Goal: Participate in discussion

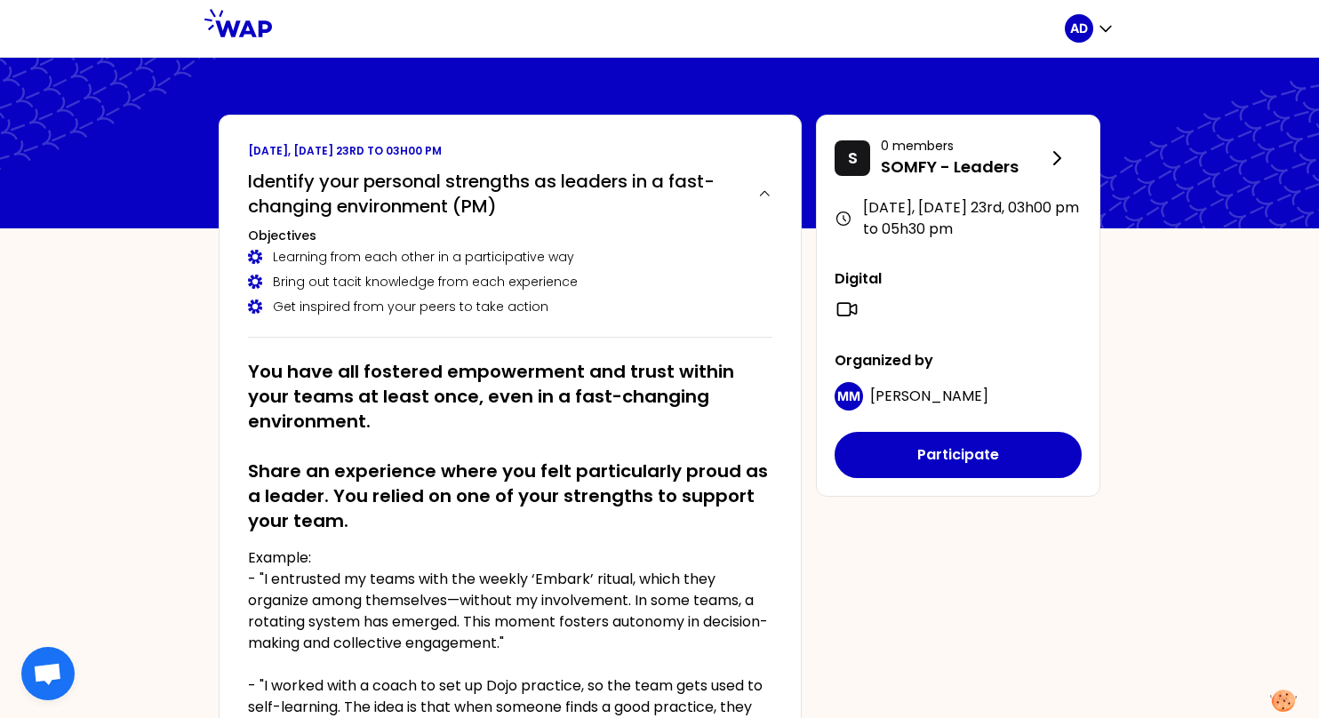
click at [1173, 369] on div "AD [DATE], [DATE] 23rd to 03h00 pm Identify your personal strengths as leaders …" at bounding box center [659, 574] width 1319 height 1149
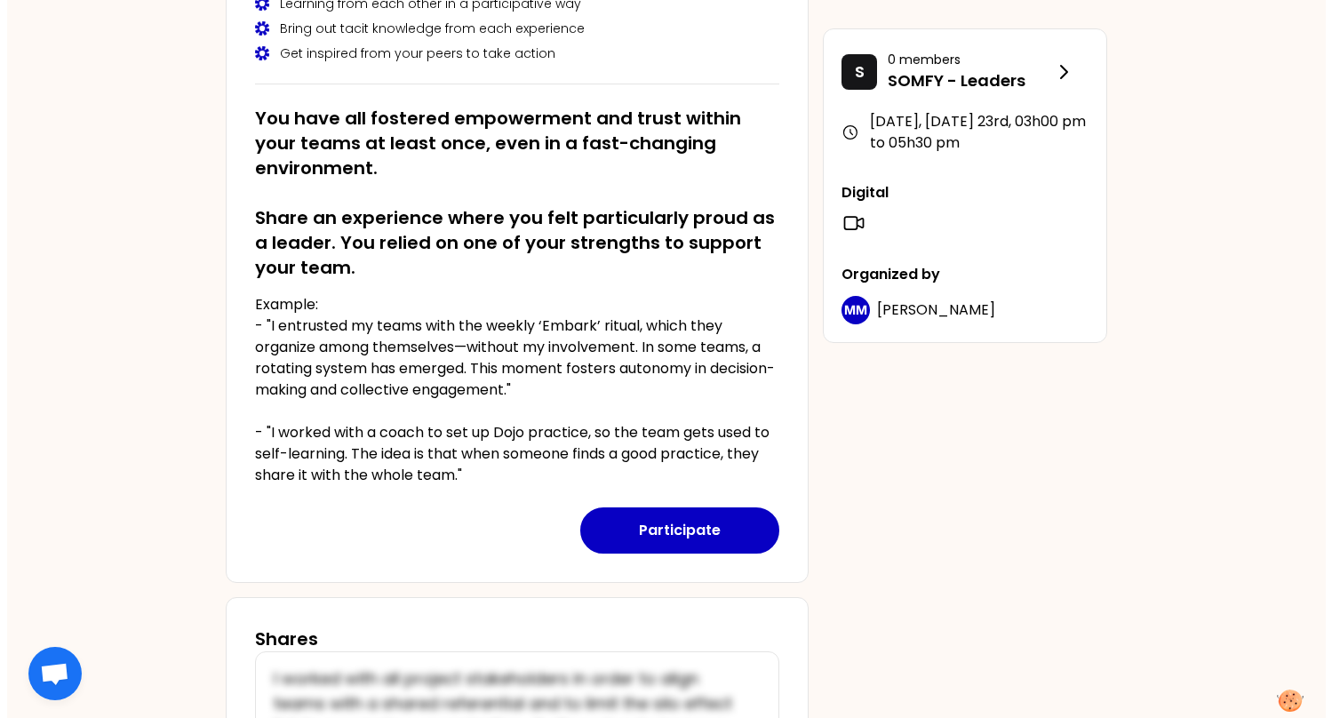
scroll to position [164, 0]
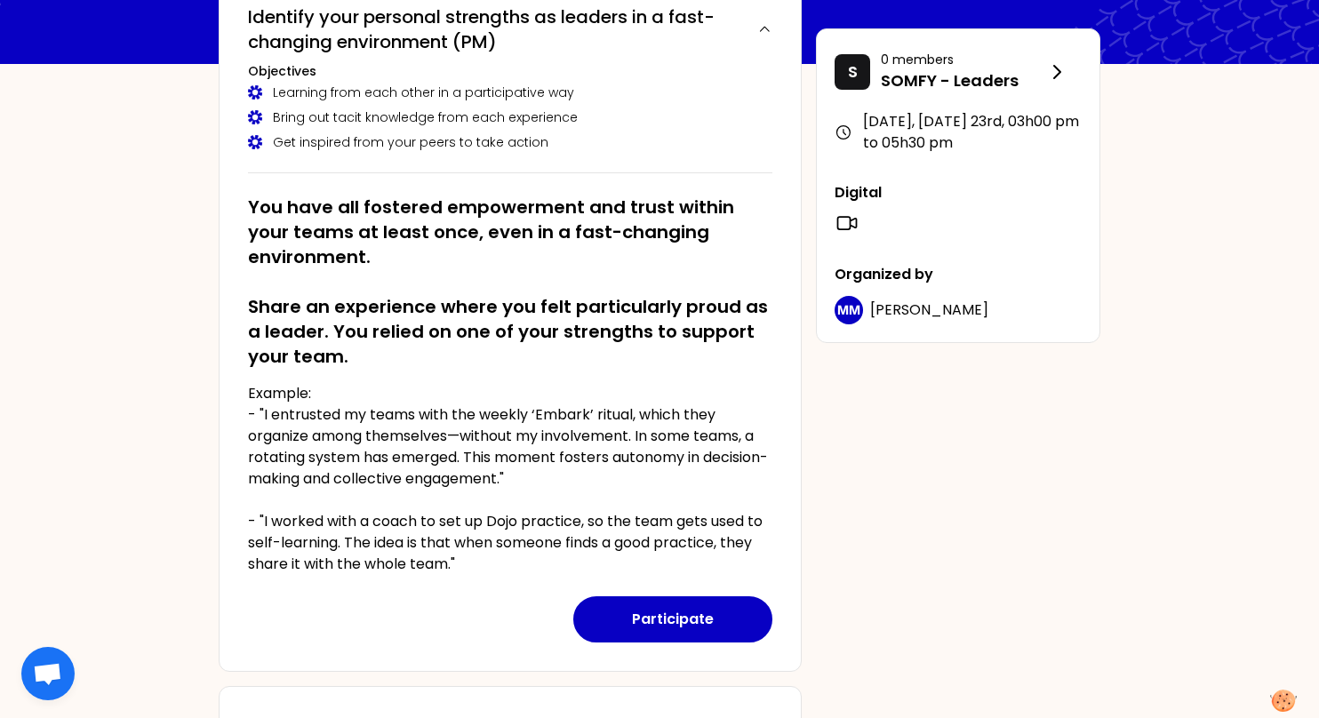
click at [873, 524] on div "[DATE], [DATE] 23rd to 03h00 pm Identify your personal strengths as leaders in …" at bounding box center [659, 439] width 910 height 978
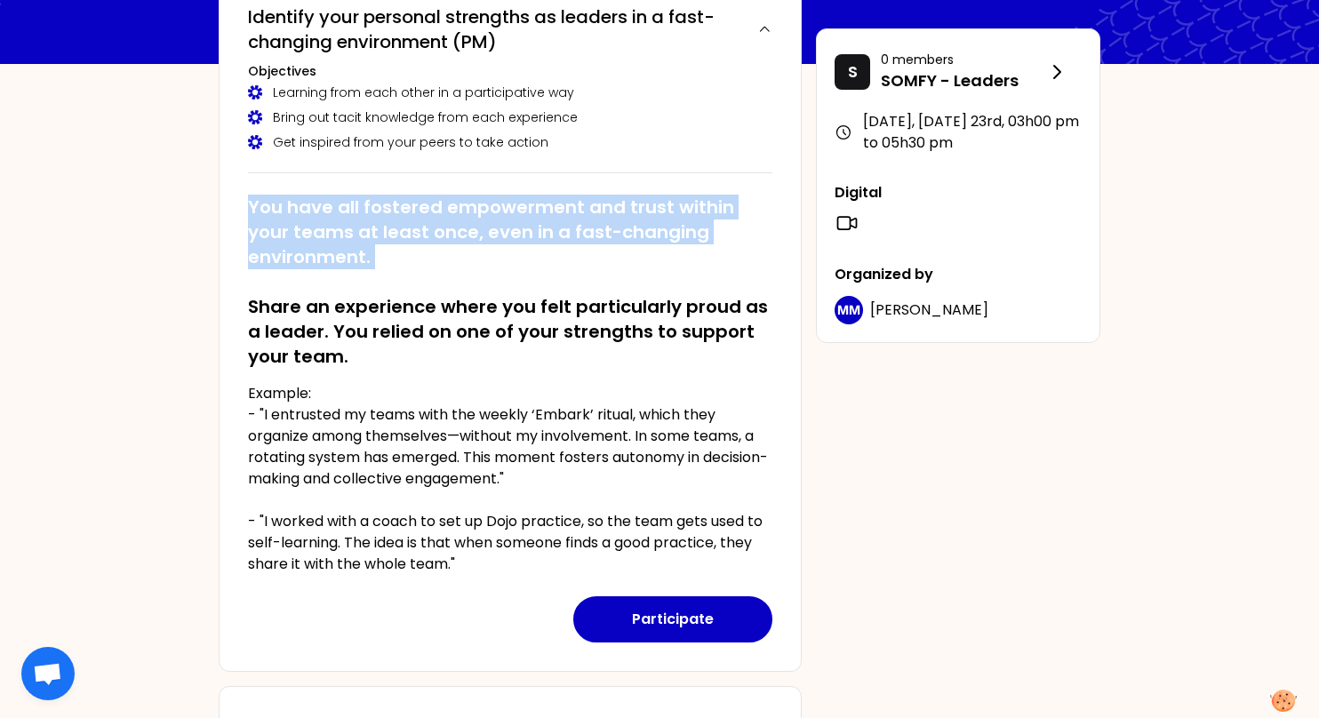
drag, startPoint x: 247, startPoint y: 211, endPoint x: 371, endPoint y: 269, distance: 137.6
click at [371, 269] on div "[DATE], [DATE] 23rd to 03h00 pm Identify your personal strengths as leaders in …" at bounding box center [510, 311] width 583 height 722
copy h2 "You have all fostered empowerment and trust within your teams at least once, ev…"
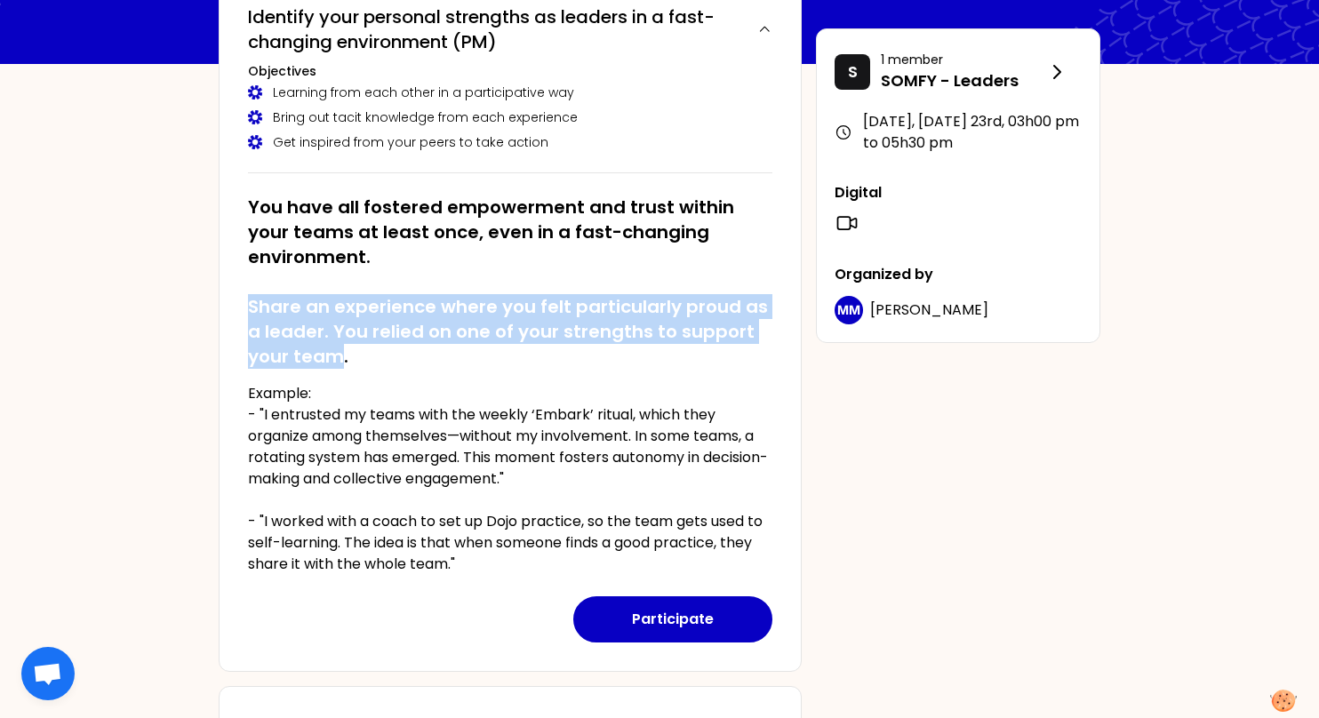
drag, startPoint x: 252, startPoint y: 304, endPoint x: 340, endPoint y: 345, distance: 97.8
click at [340, 345] on h2 "You have all fostered empowerment and trust within your teams at least once, ev…" at bounding box center [510, 282] width 524 height 174
copy h2 "Share an experience where you felt particularly proud as a leader. You relied o…"
click at [666, 619] on button "Participate" at bounding box center [672, 619] width 199 height 46
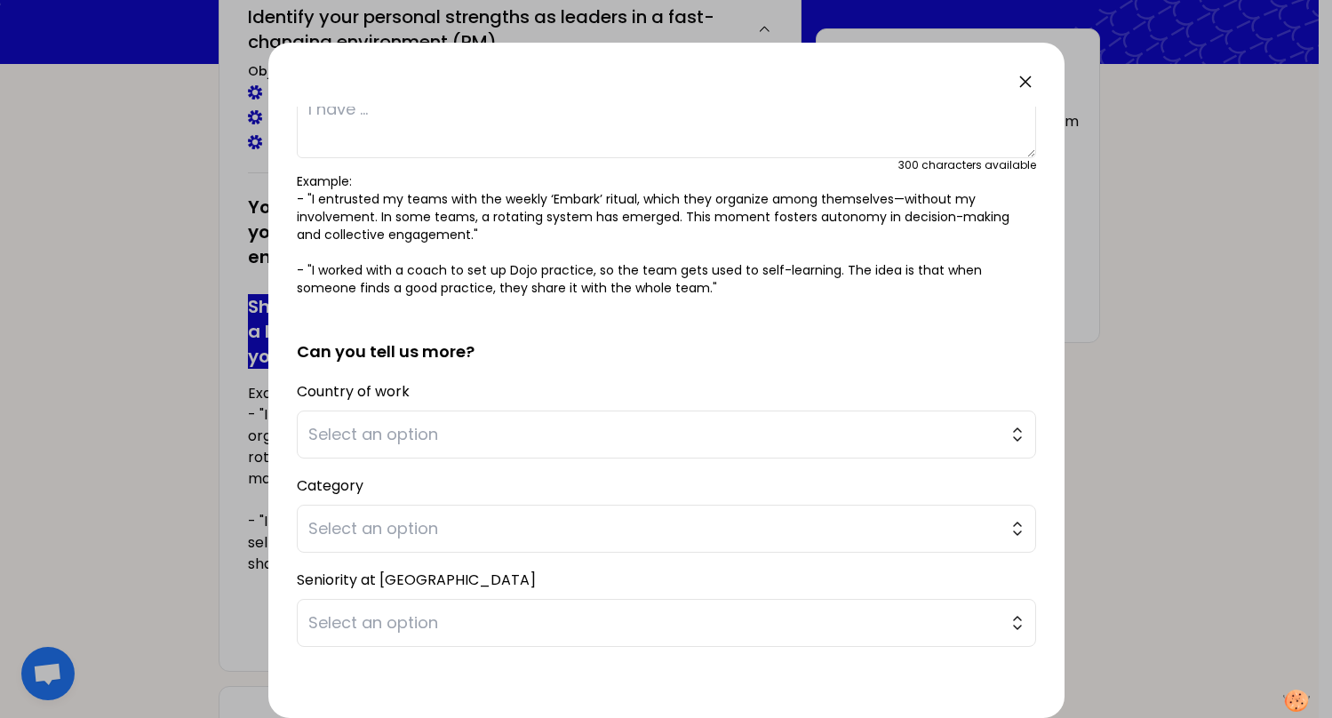
scroll to position [178, 0]
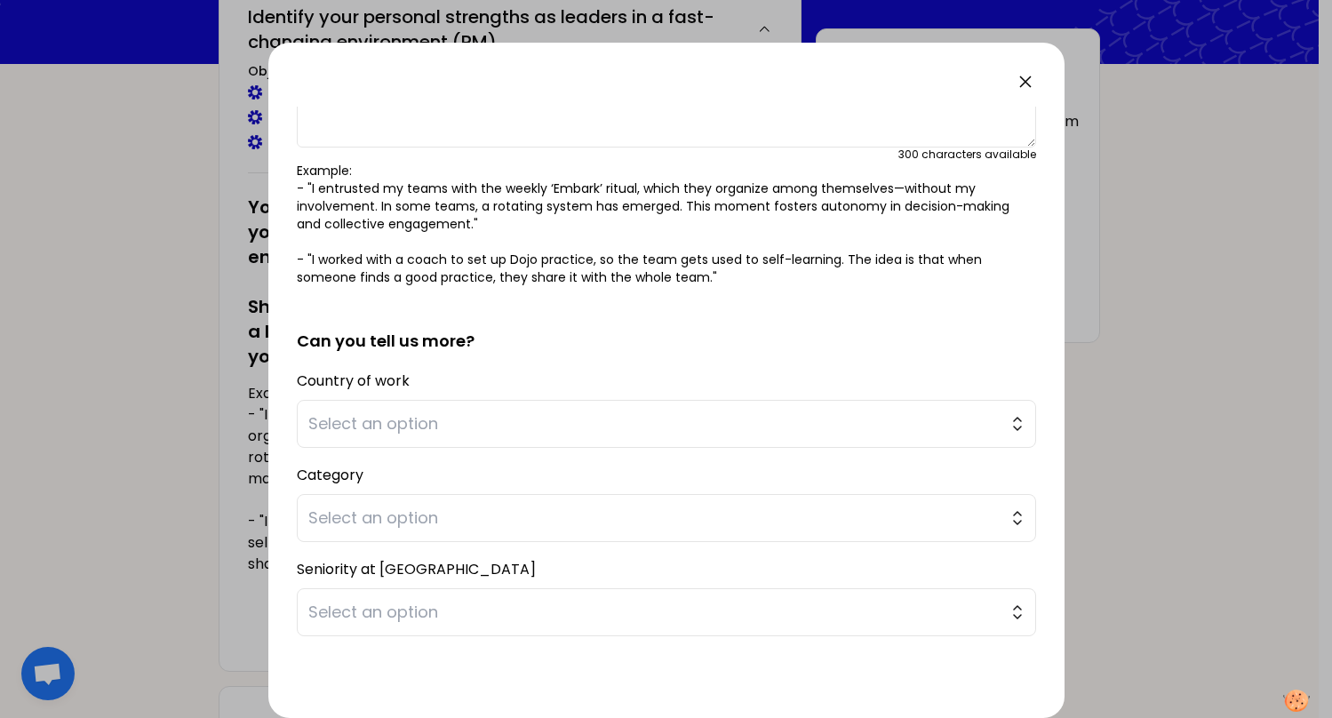
click at [371, 369] on div "Country of work Select an option" at bounding box center [666, 408] width 739 height 80
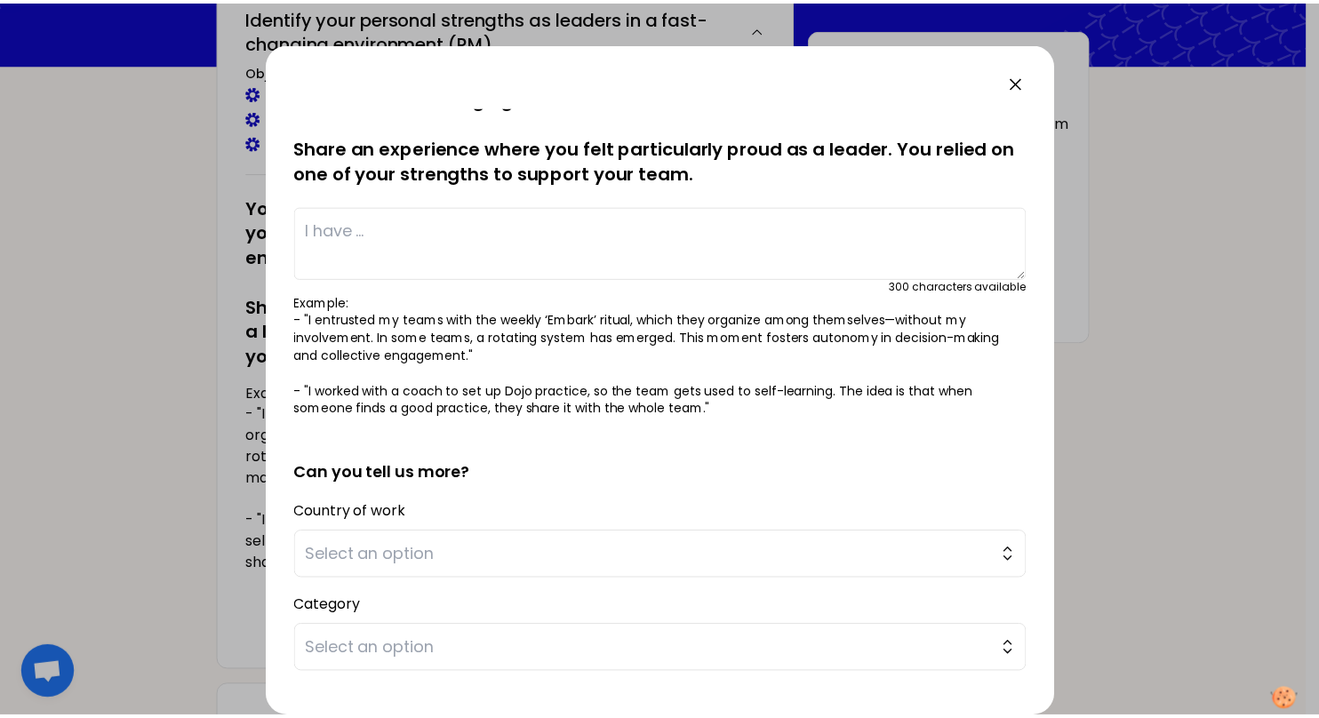
scroll to position [0, 0]
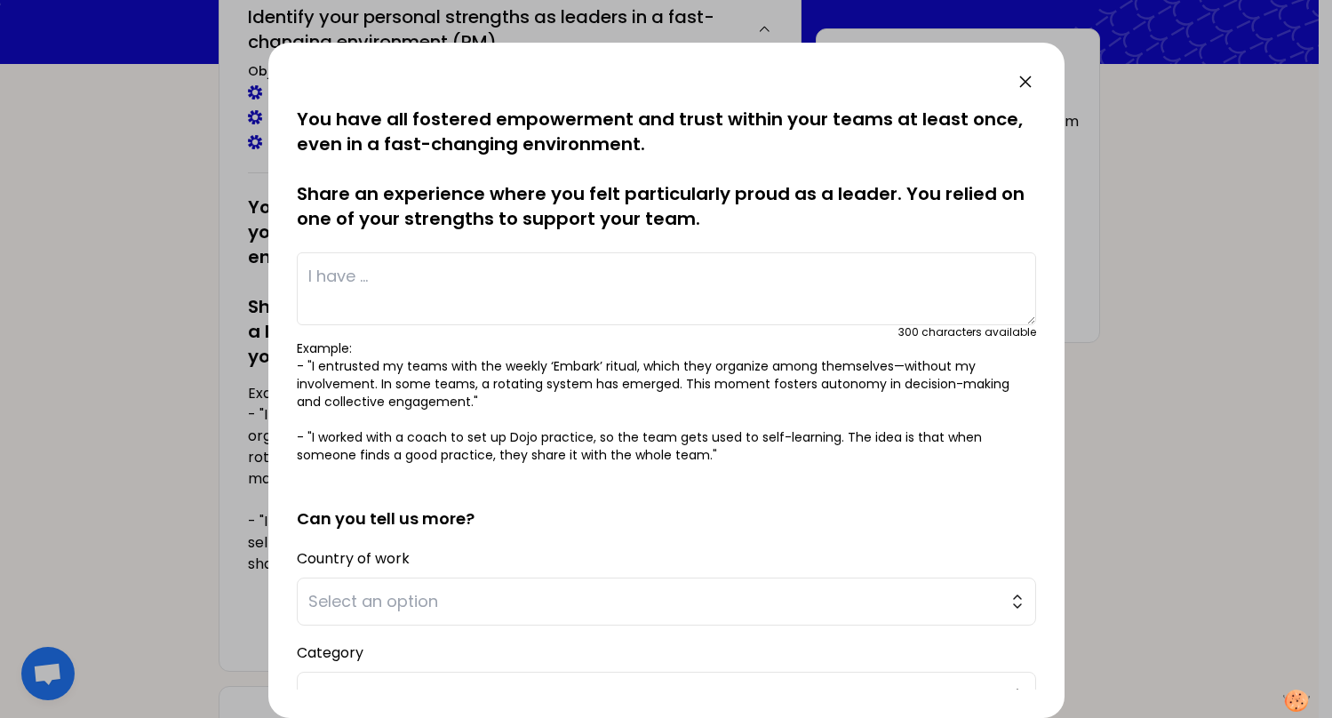
click at [1023, 79] on icon at bounding box center [1025, 81] width 11 height 11
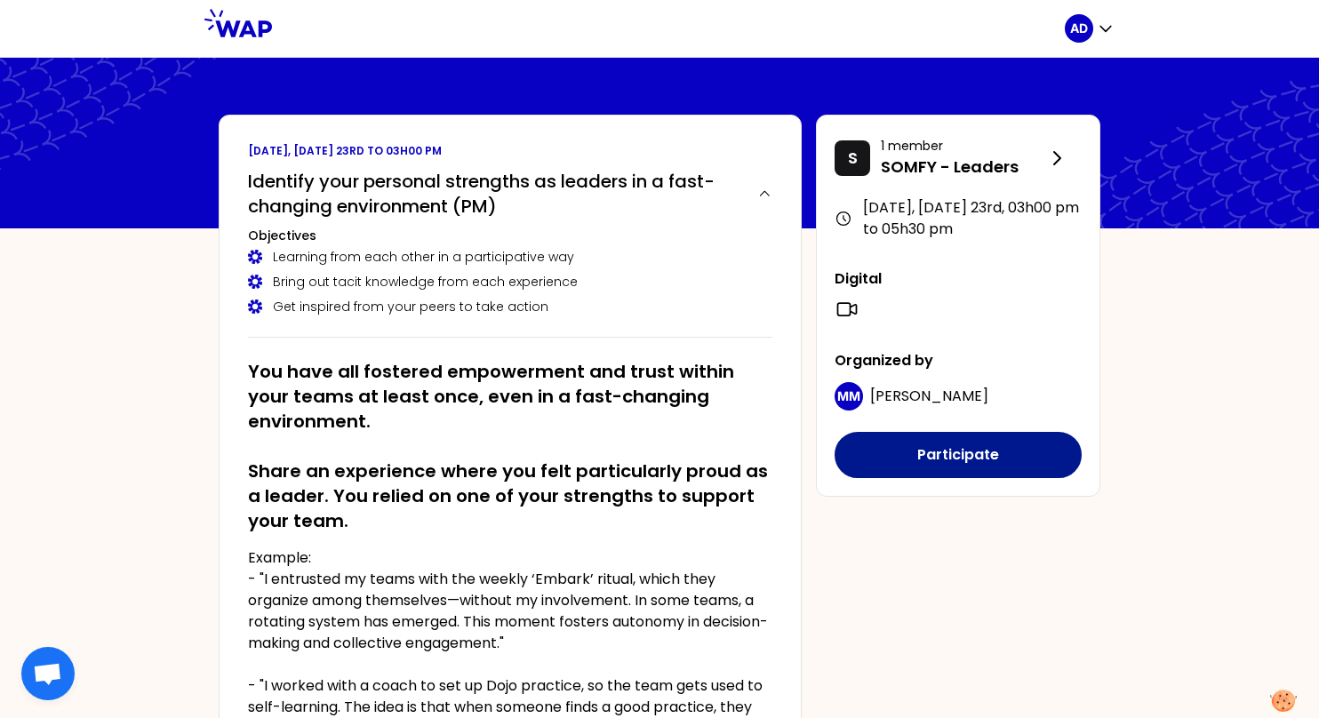
click at [971, 463] on button "Participate" at bounding box center [958, 455] width 247 height 46
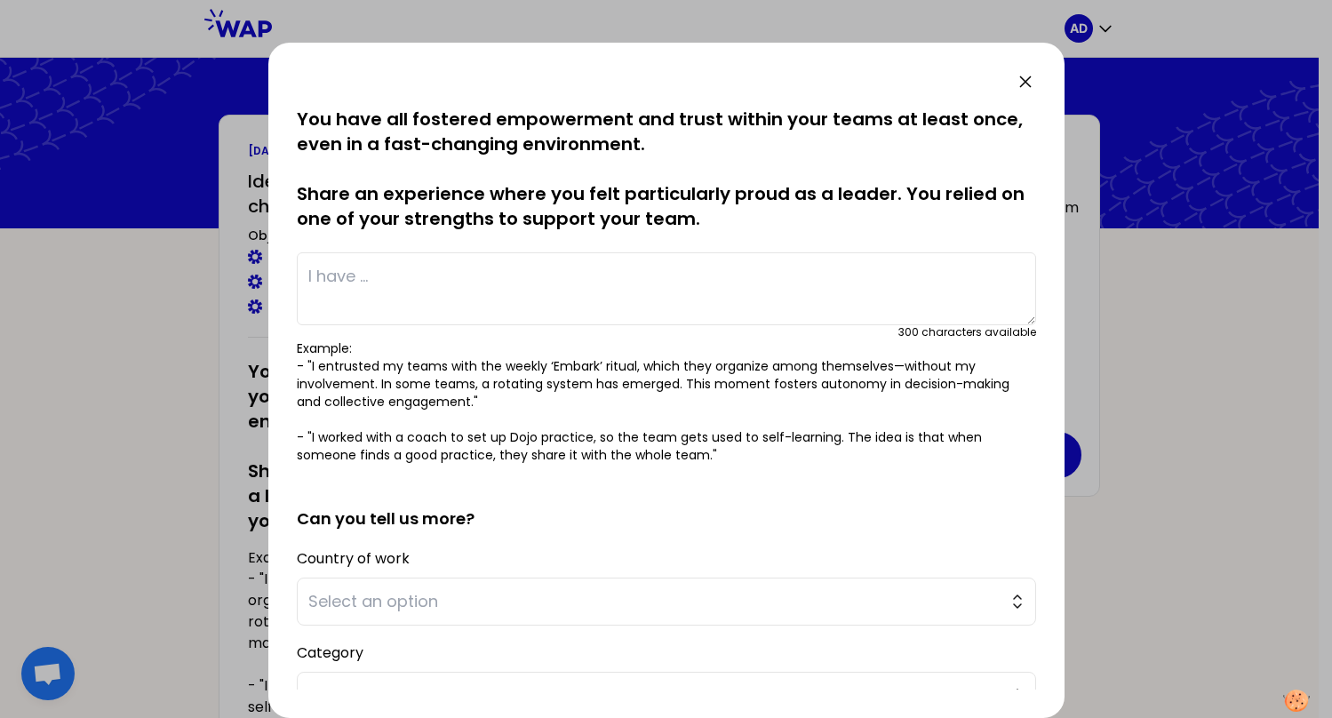
click at [1024, 81] on icon at bounding box center [1025, 81] width 21 height 21
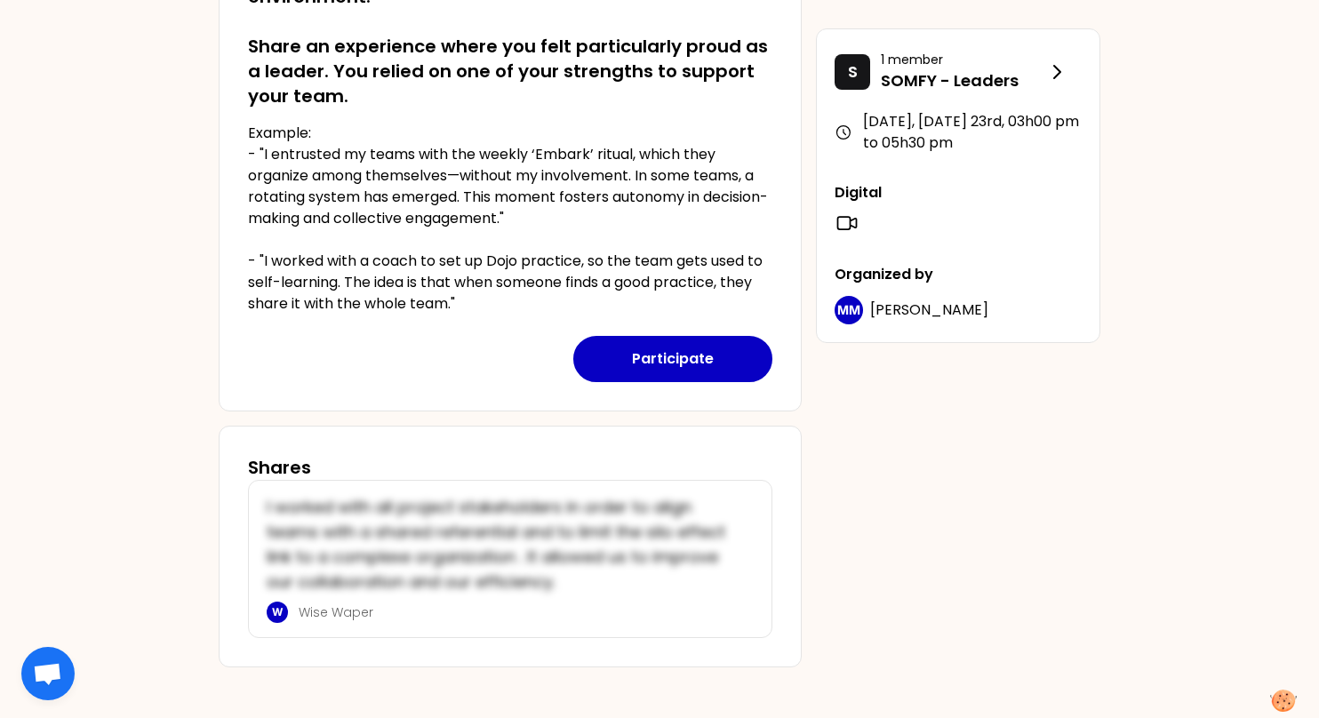
scroll to position [431, 0]
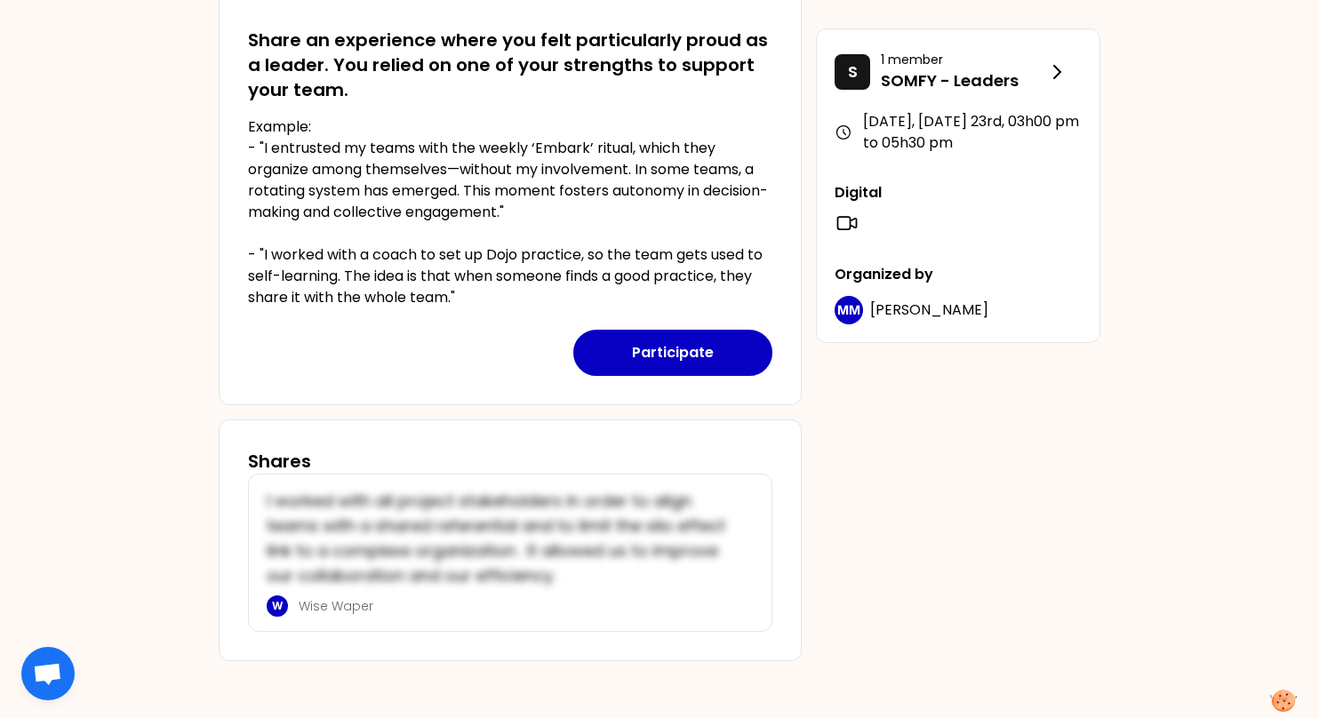
click at [129, 147] on div "AD [DATE], [DATE] 23rd to 03h00 pm Identify your personal strengths as leaders …" at bounding box center [659, 143] width 1319 height 1149
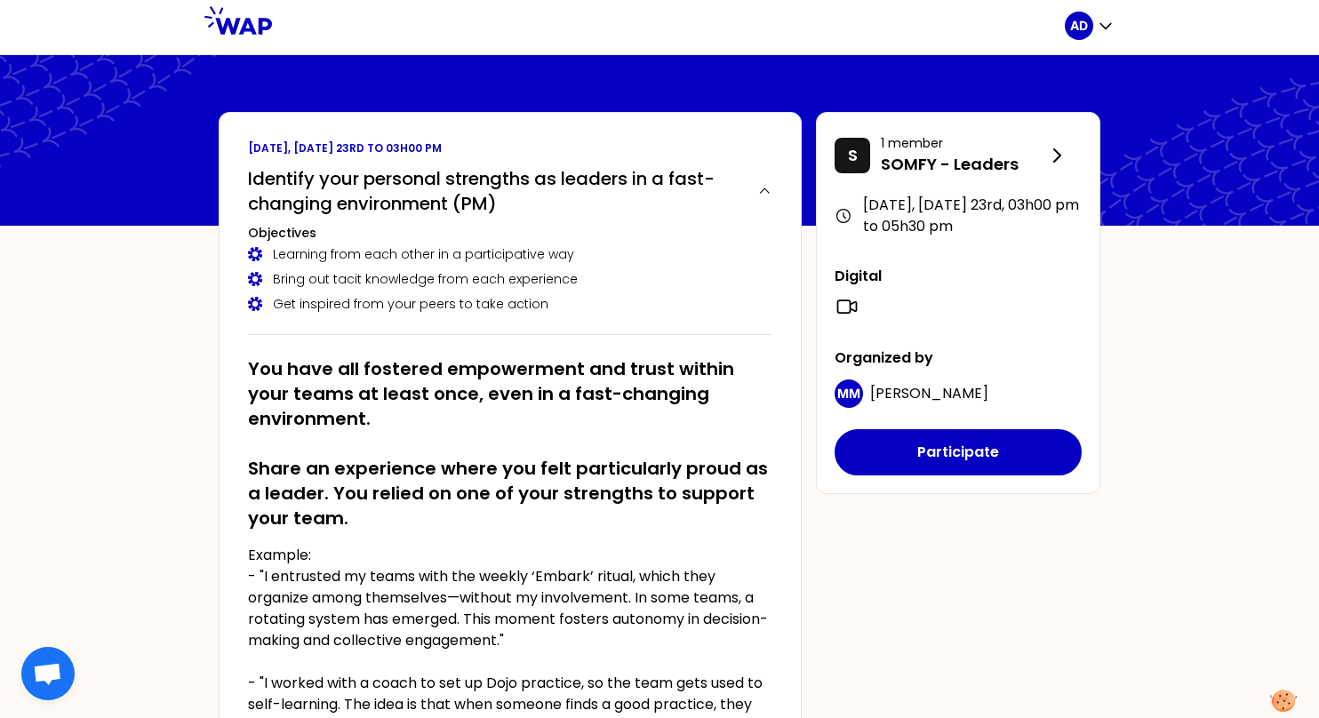
scroll to position [0, 0]
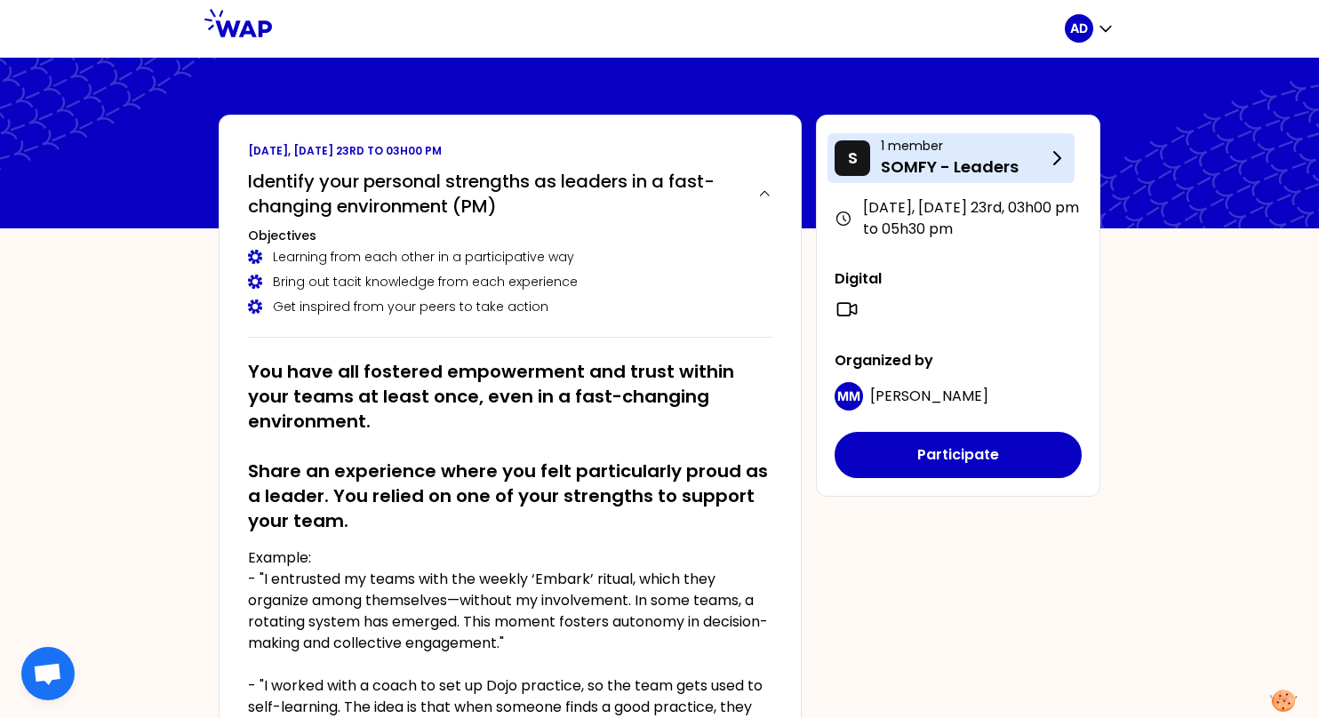
click at [948, 146] on p "1 member" at bounding box center [963, 146] width 165 height 18
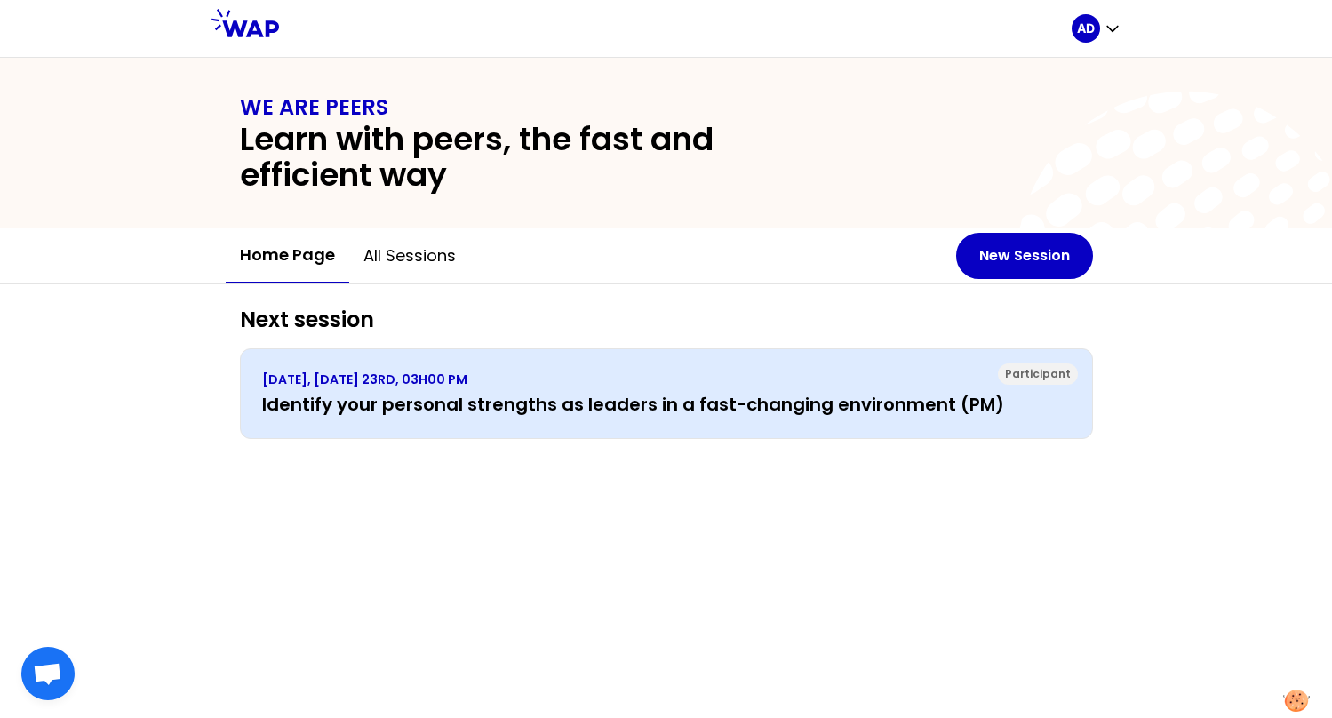
click at [932, 397] on h3 "Identify your personal strengths as leaders in a fast-changing environment (PM)" at bounding box center [666, 404] width 809 height 25
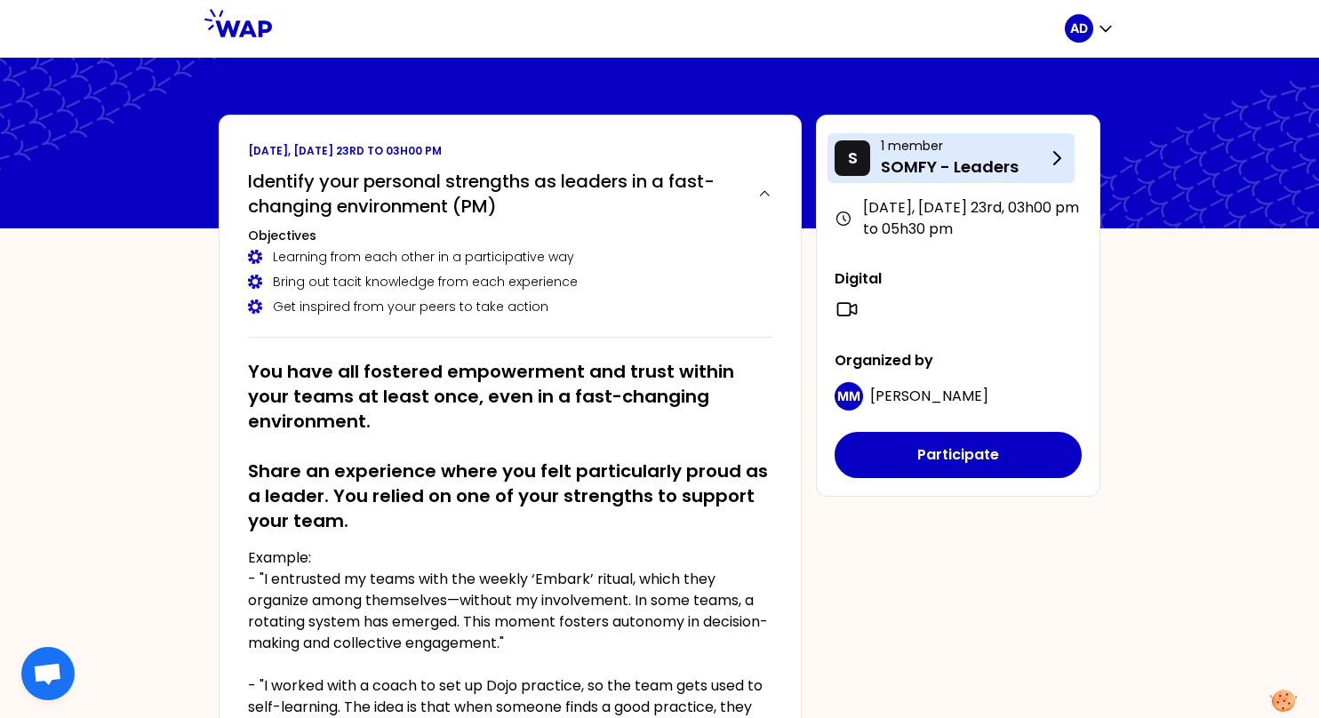
click at [1000, 145] on p "1 member" at bounding box center [963, 146] width 165 height 18
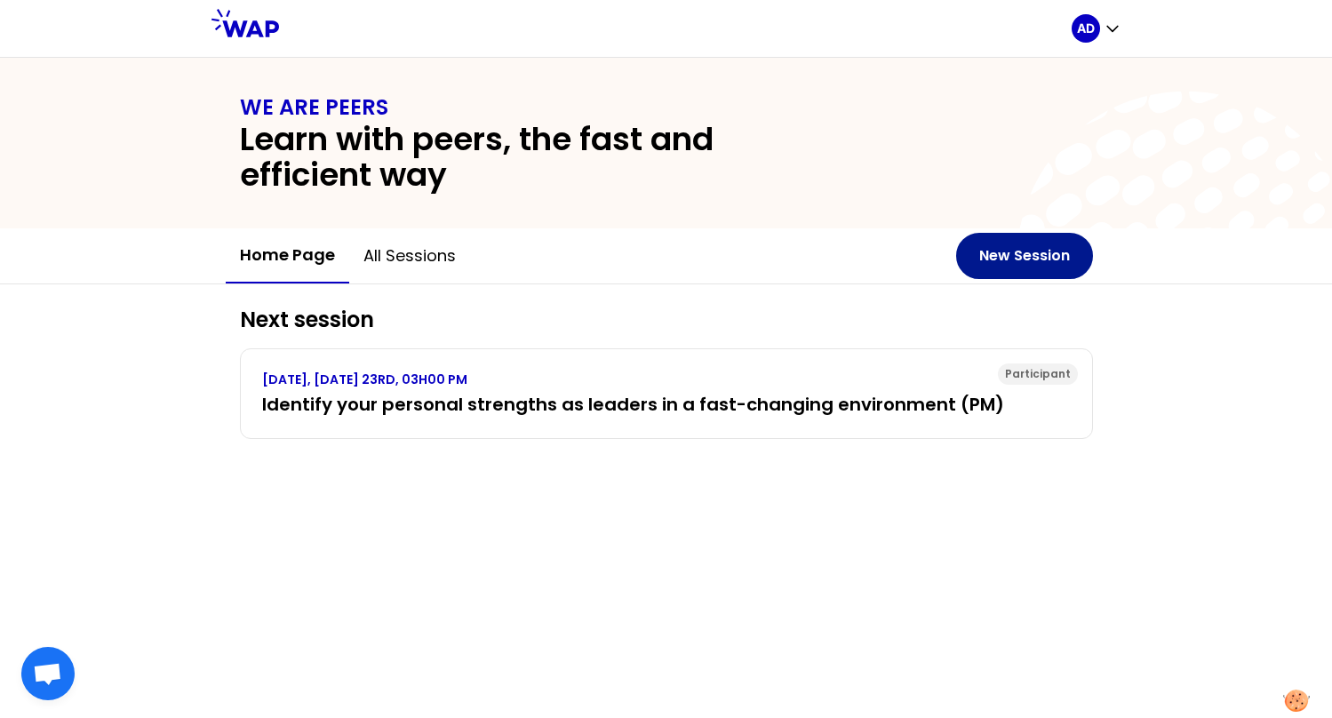
click at [1032, 263] on button "New Session" at bounding box center [1024, 256] width 137 height 46
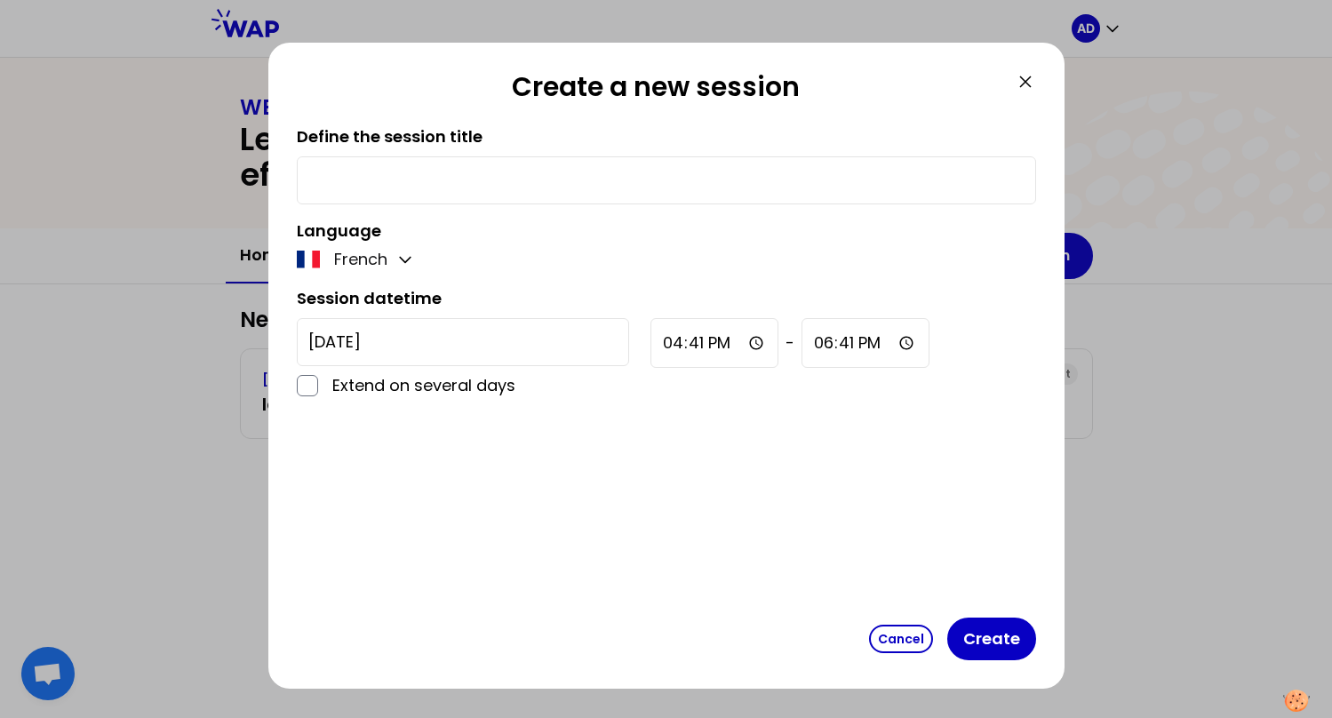
click at [1032, 80] on icon at bounding box center [1025, 81] width 21 height 21
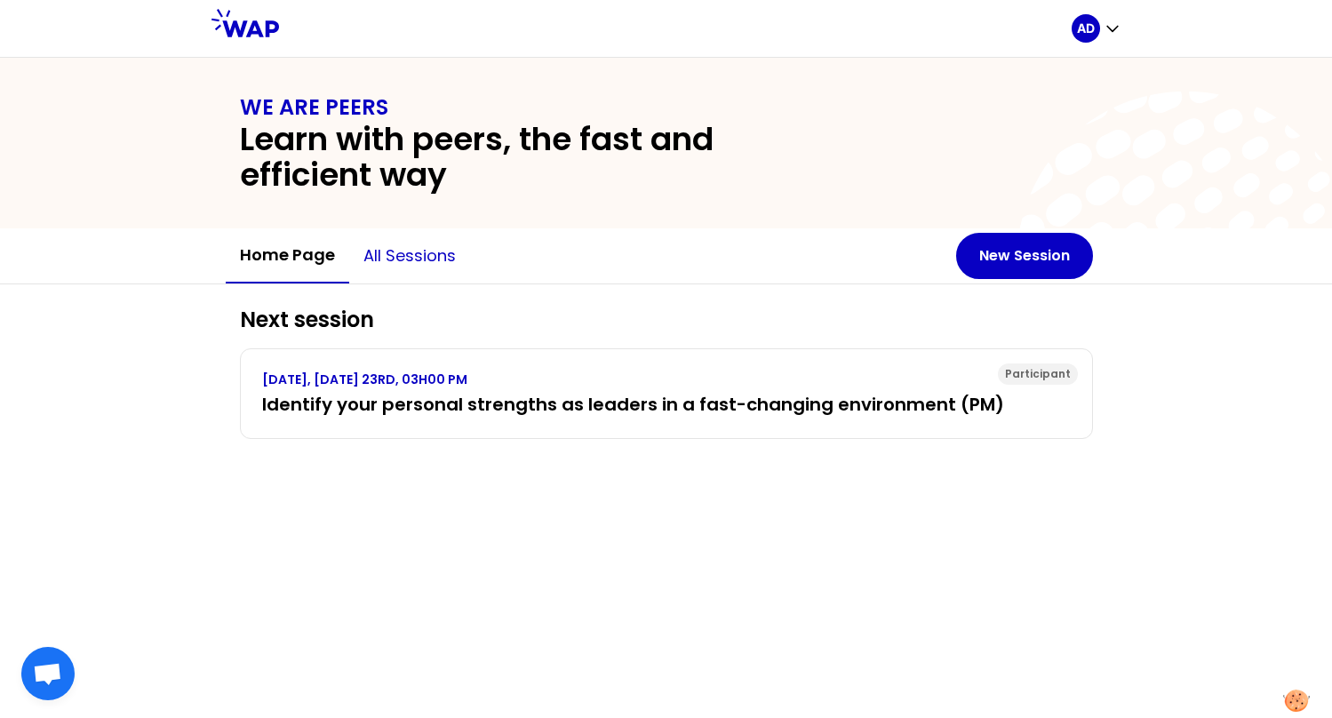
click at [395, 262] on button "All sessions" at bounding box center [409, 255] width 121 height 53
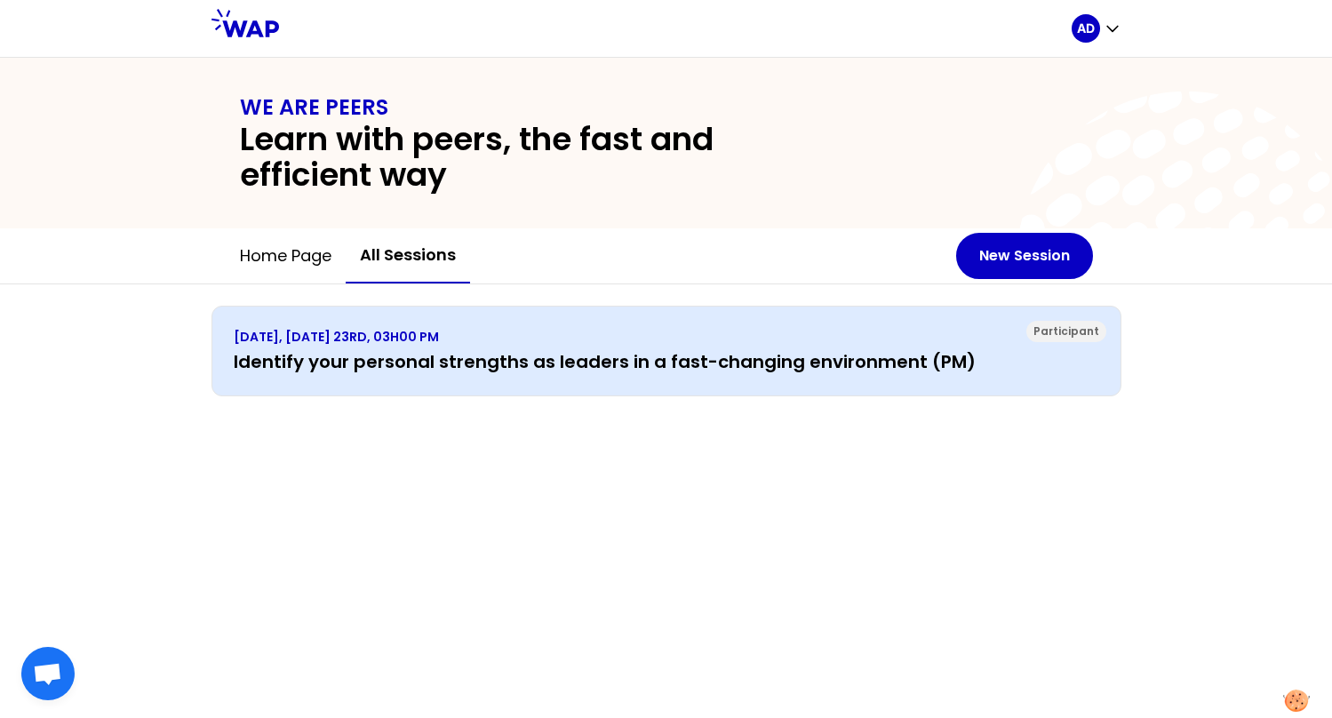
click at [644, 365] on h3 "Identify your personal strengths as leaders in a fast-changing environment (PM)" at bounding box center [667, 361] width 866 height 25
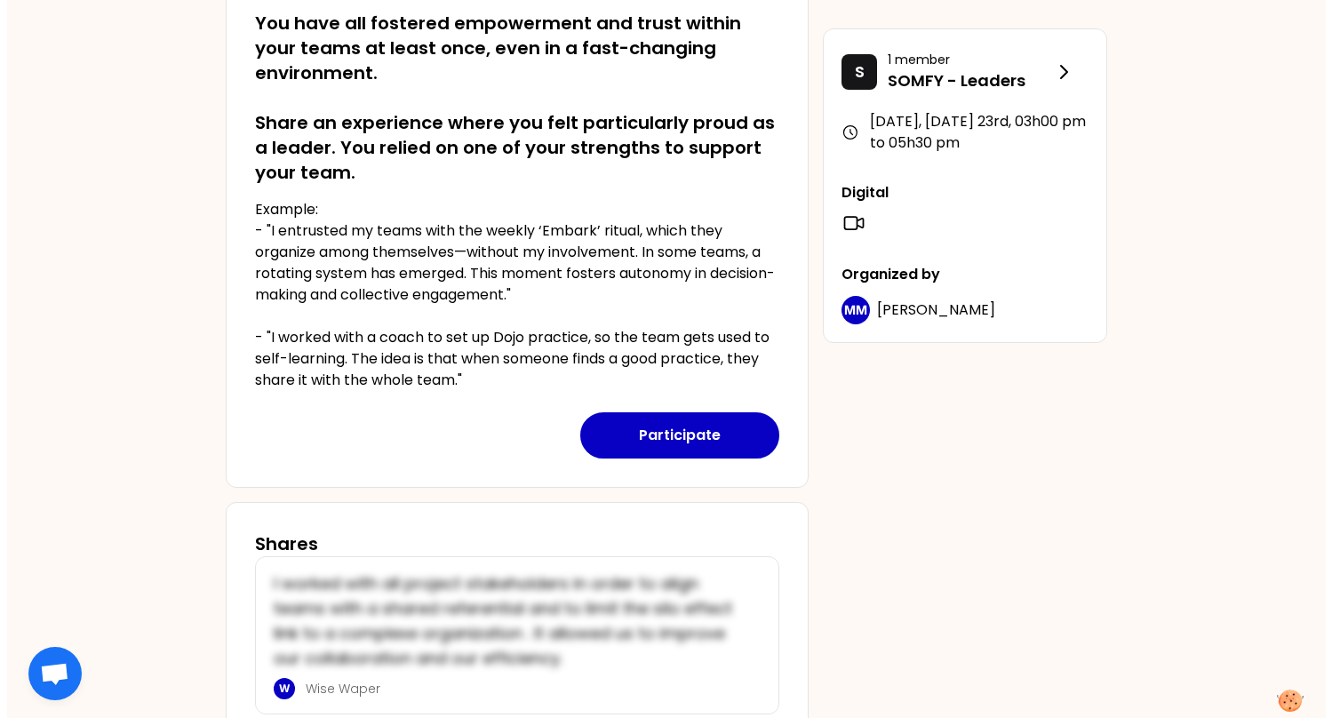
scroll to position [355, 0]
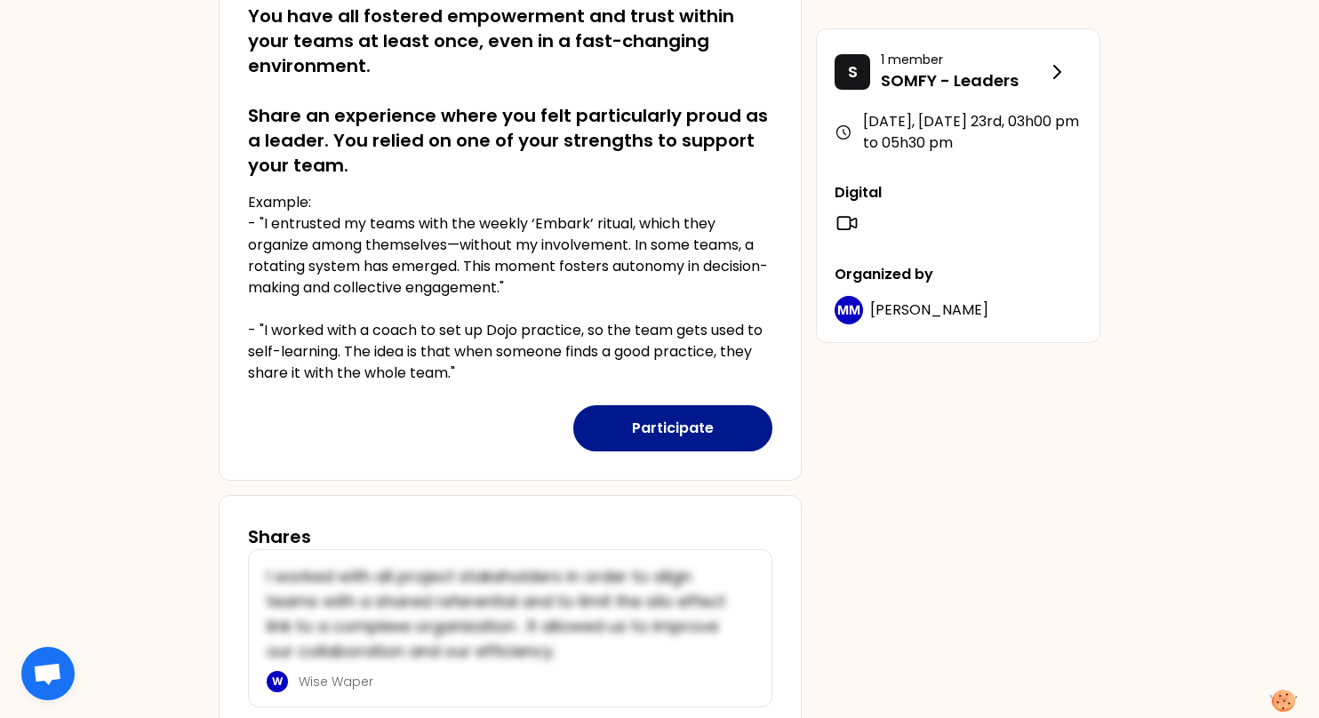
click at [697, 425] on button "Participate" at bounding box center [672, 428] width 199 height 46
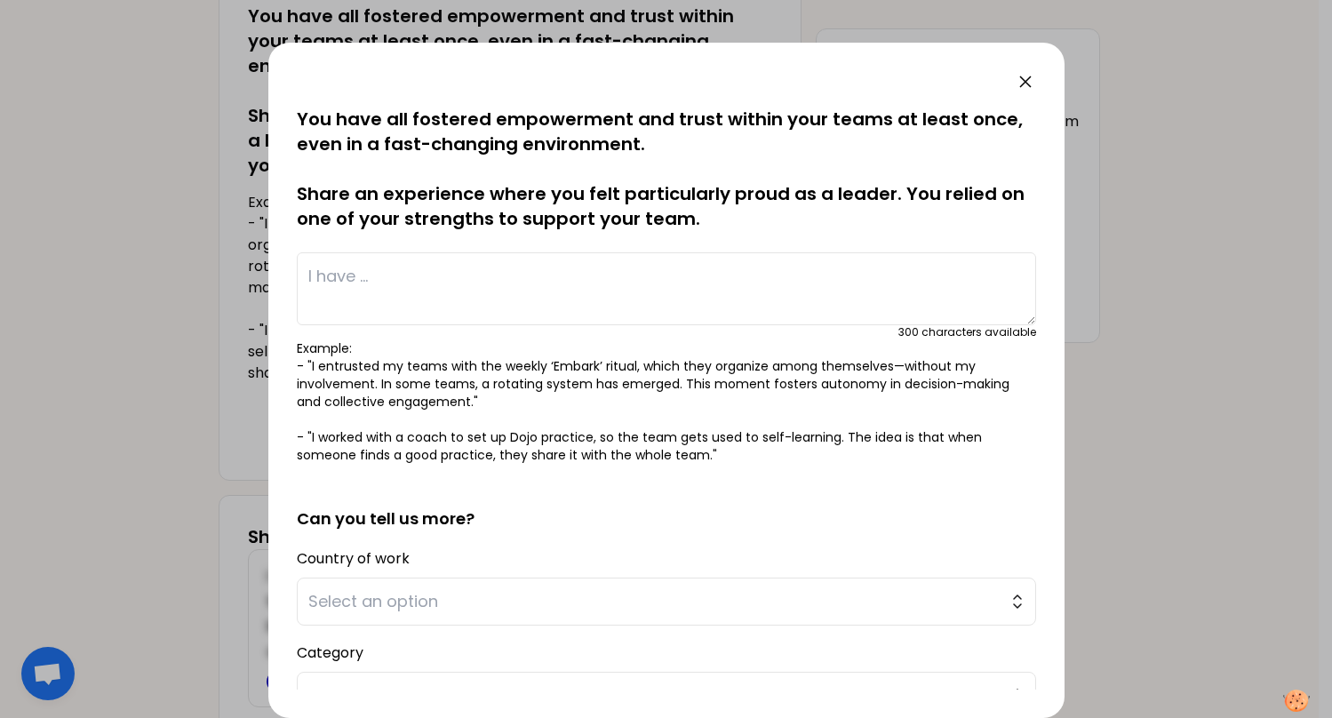
click at [400, 70] on div "saved You have all fostered empowerment and trust within your teams at least on…" at bounding box center [666, 380] width 796 height 675
click at [1028, 75] on icon at bounding box center [1025, 81] width 21 height 21
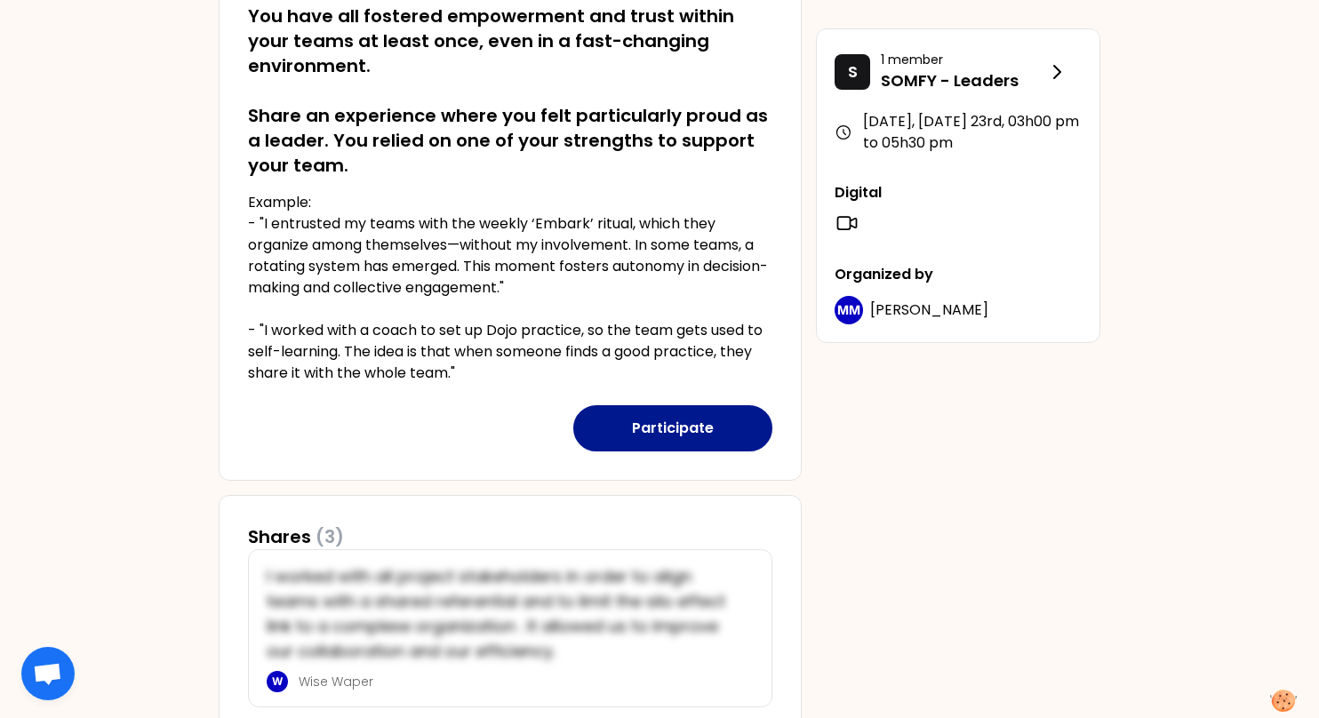
click at [645, 426] on button "Participate" at bounding box center [672, 428] width 199 height 46
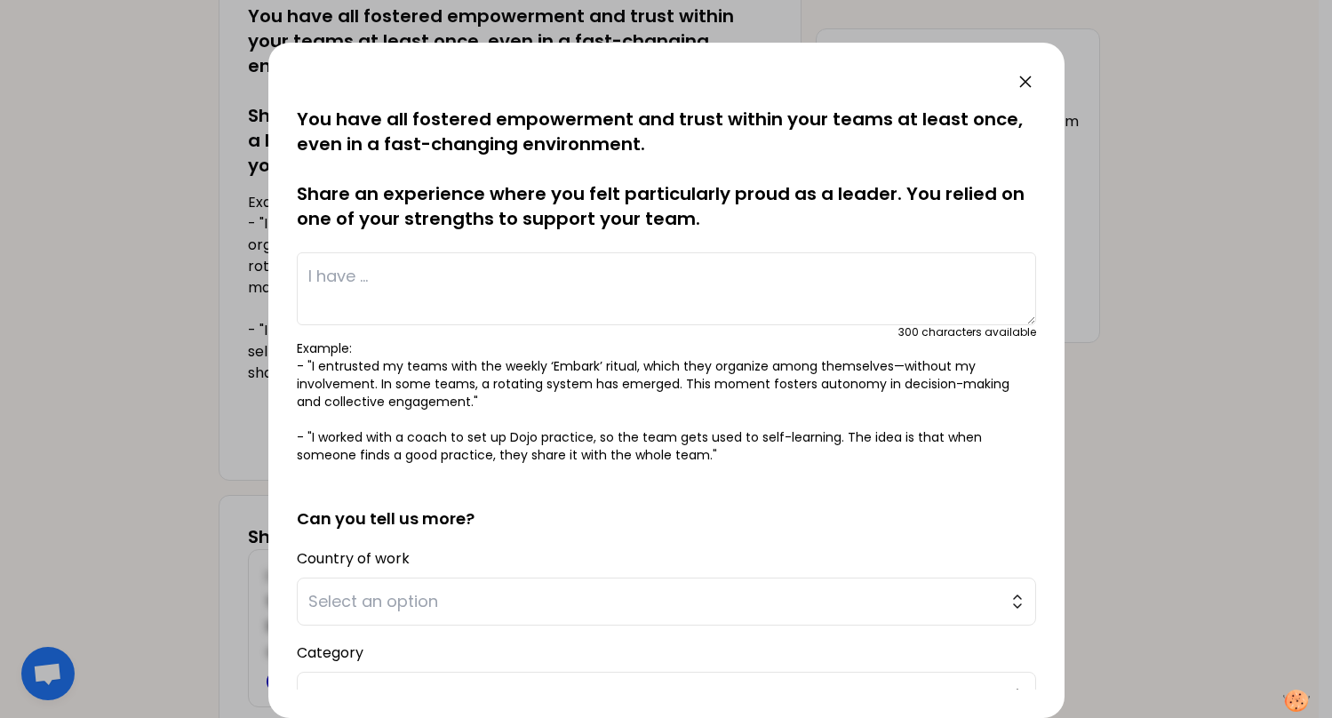
click at [419, 288] on textarea at bounding box center [666, 288] width 739 height 73
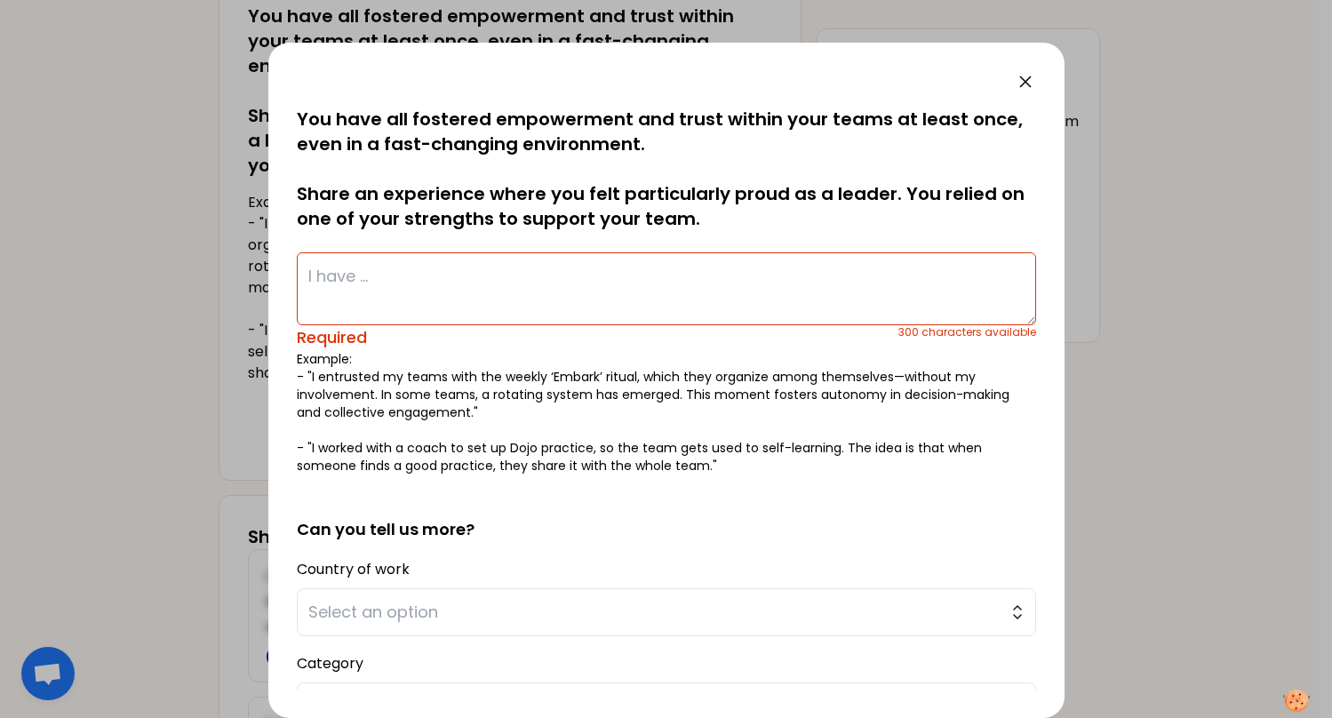
drag, startPoint x: 297, startPoint y: 348, endPoint x: 587, endPoint y: 438, distance: 304.4
click at [587, 438] on p "Example: - "I entrusted my teams with the weekly ‘Embark’ ritual, which they or…" at bounding box center [666, 412] width 739 height 124
click at [566, 435] on p "Example: - "I entrusted my teams with the weekly ‘Embark’ ritual, which they or…" at bounding box center [666, 412] width 739 height 124
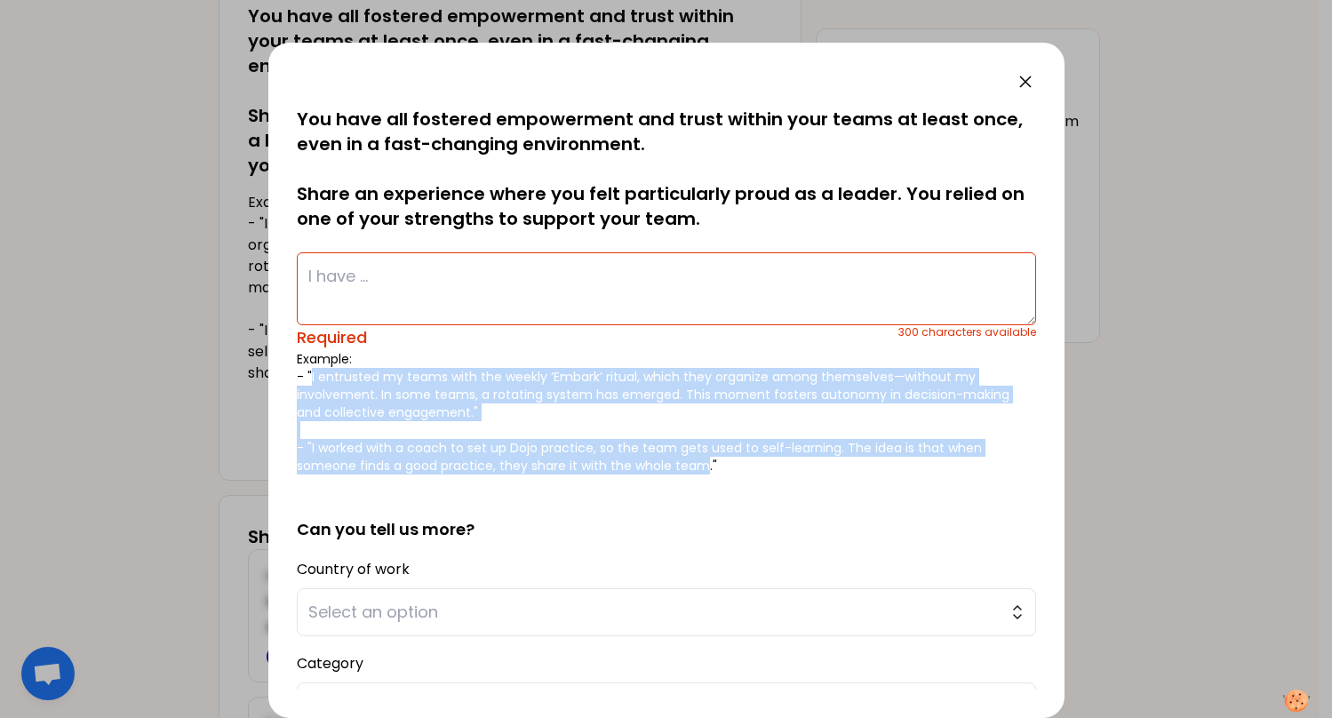
drag, startPoint x: 311, startPoint y: 374, endPoint x: 704, endPoint y: 460, distance: 402.2
click at [704, 460] on p "Example: - "I entrusted my teams with the weekly ‘Embark’ ritual, which they or…" at bounding box center [666, 412] width 739 height 124
copy p "I entrusted my teams with the weekly ‘Embark’ ritual, which they organize among…"
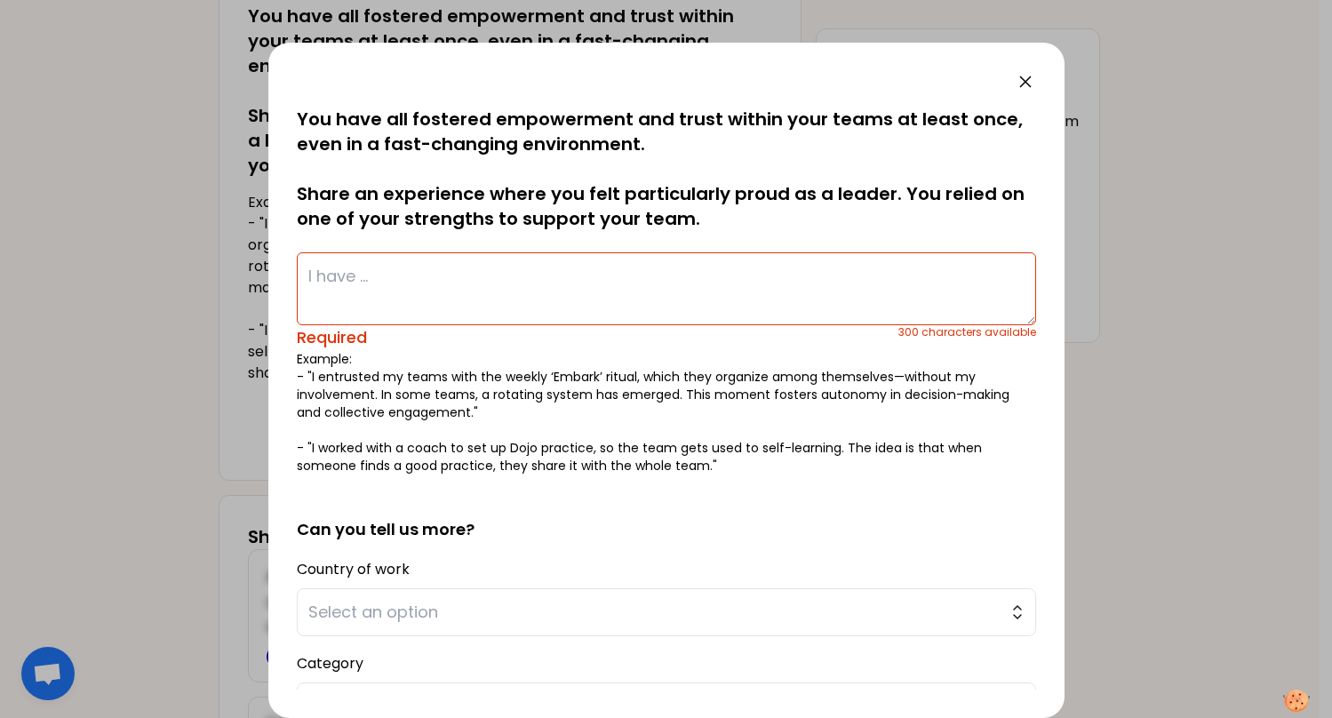
click at [410, 299] on textarea at bounding box center [666, 288] width 739 height 73
type textarea "I"
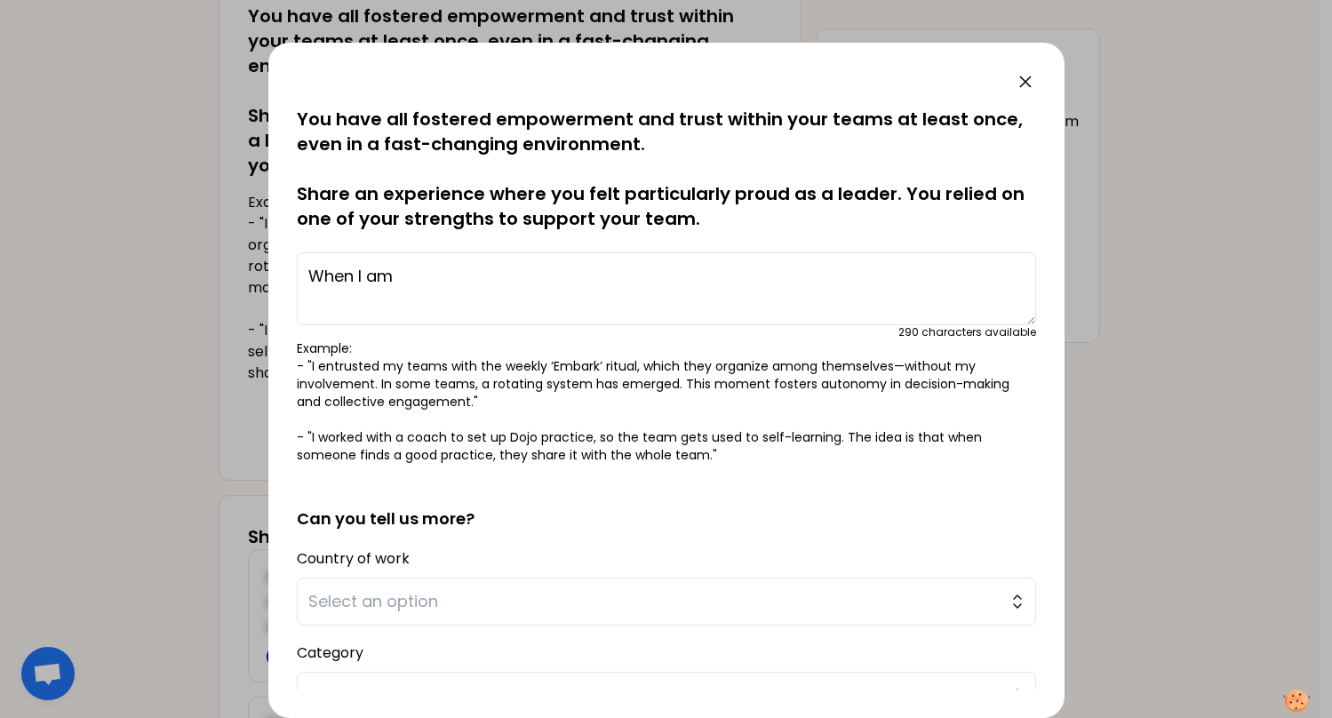
drag, startPoint x: 439, startPoint y: 278, endPoint x: 273, endPoint y: 259, distance: 167.3
click at [273, 259] on div "saved You have all fostered empowerment and trust within your teams at least on…" at bounding box center [666, 380] width 796 height 675
paste textarea "invited to a meeting without an agenda, I challenge my presence"
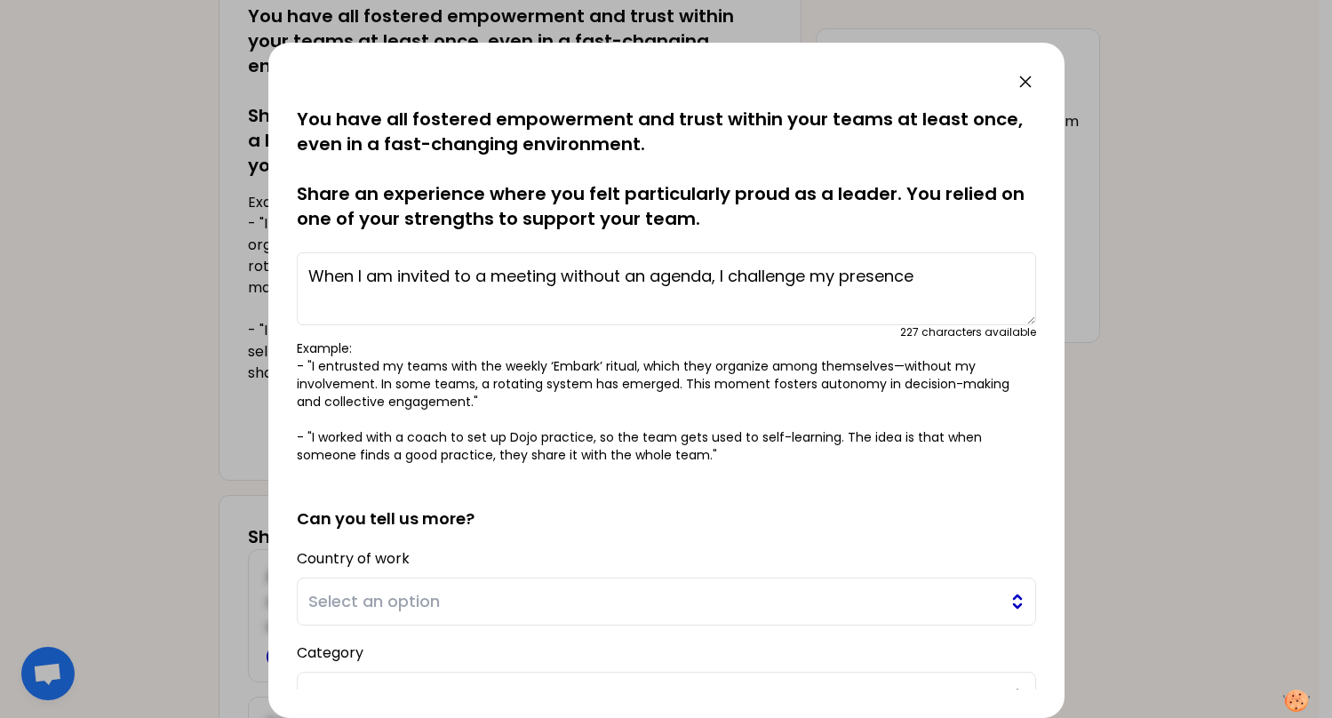
type textarea "When I am invited to a meeting without an agenda, I challenge my presence"
click at [584, 625] on button "Select an option" at bounding box center [666, 602] width 739 height 48
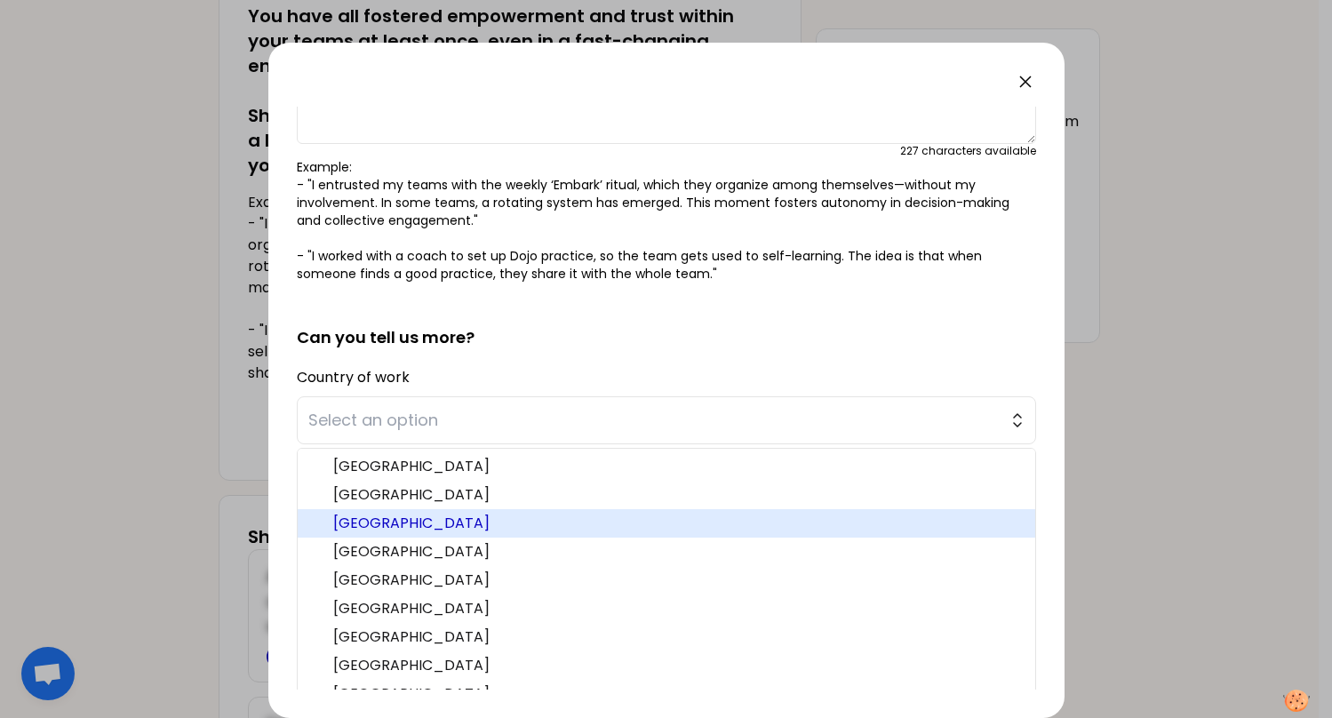
scroll to position [242, 0]
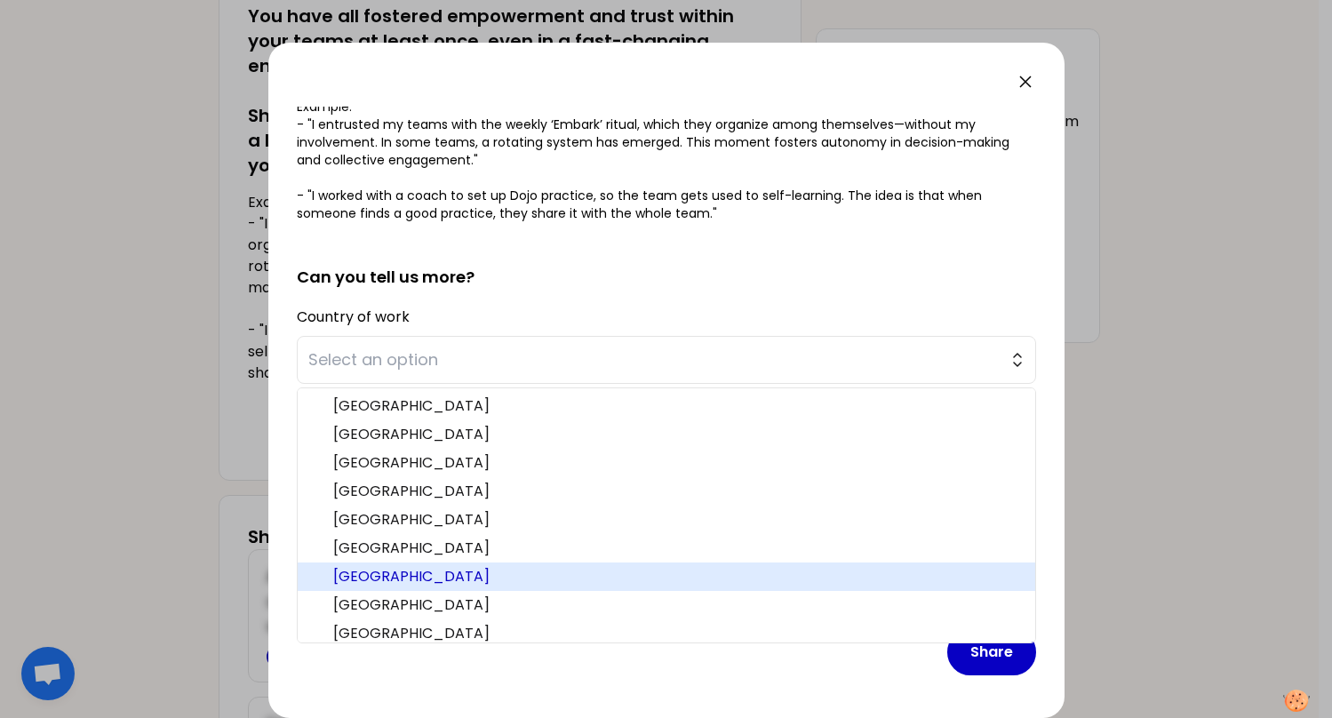
click at [612, 570] on span "[GEOGRAPHIC_DATA]" at bounding box center [677, 576] width 688 height 21
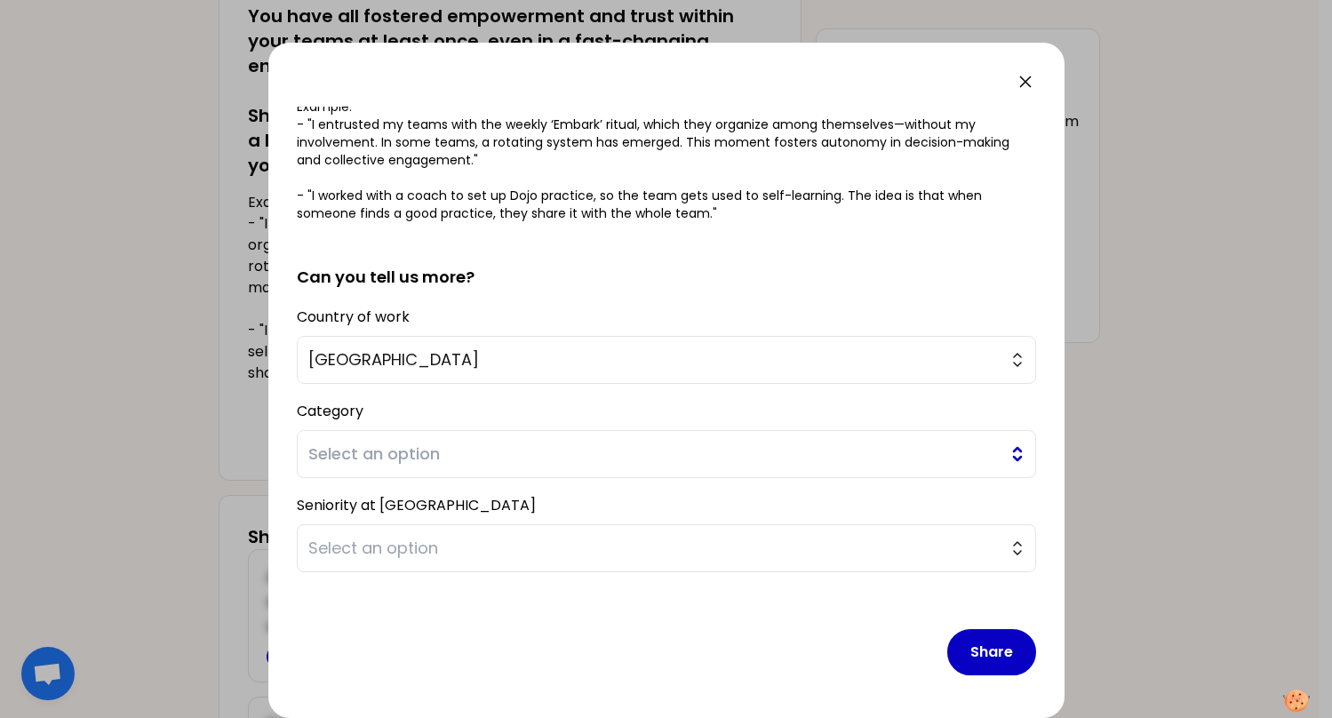
click at [658, 459] on span "Select an option" at bounding box center [653, 454] width 691 height 25
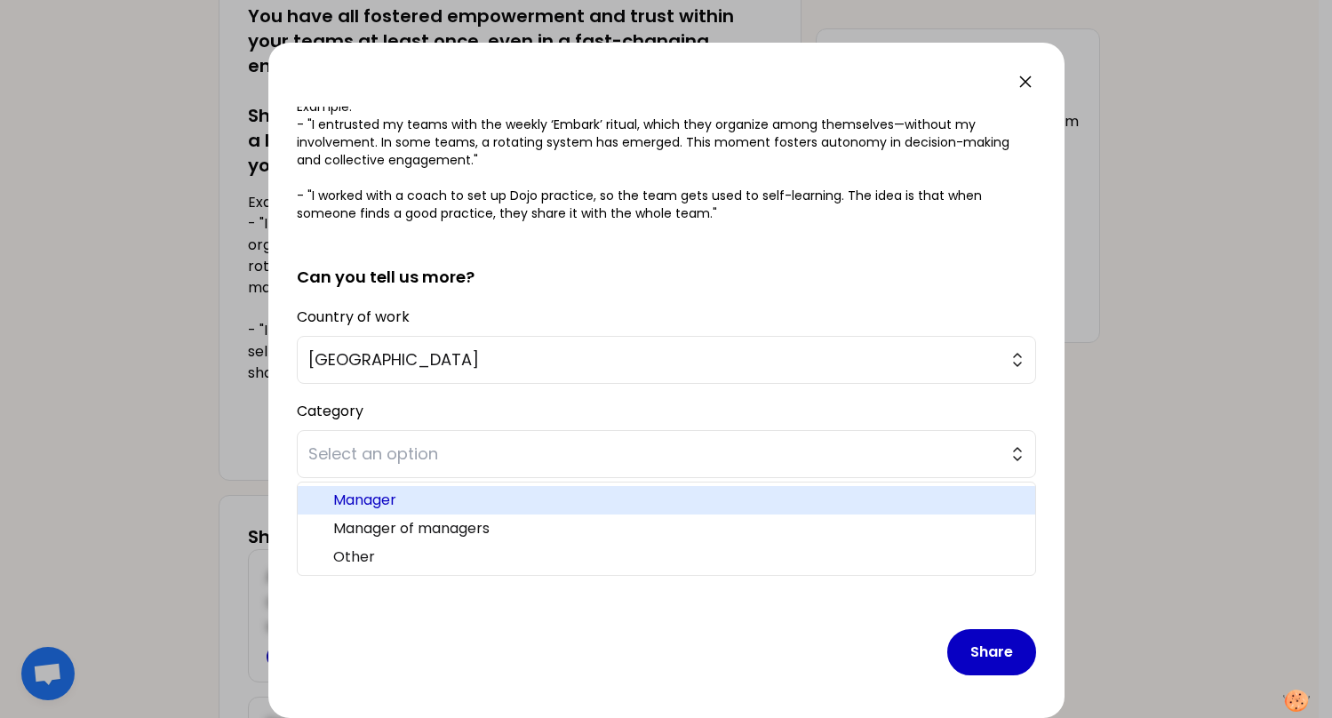
click at [623, 499] on span "Manager" at bounding box center [677, 500] width 688 height 21
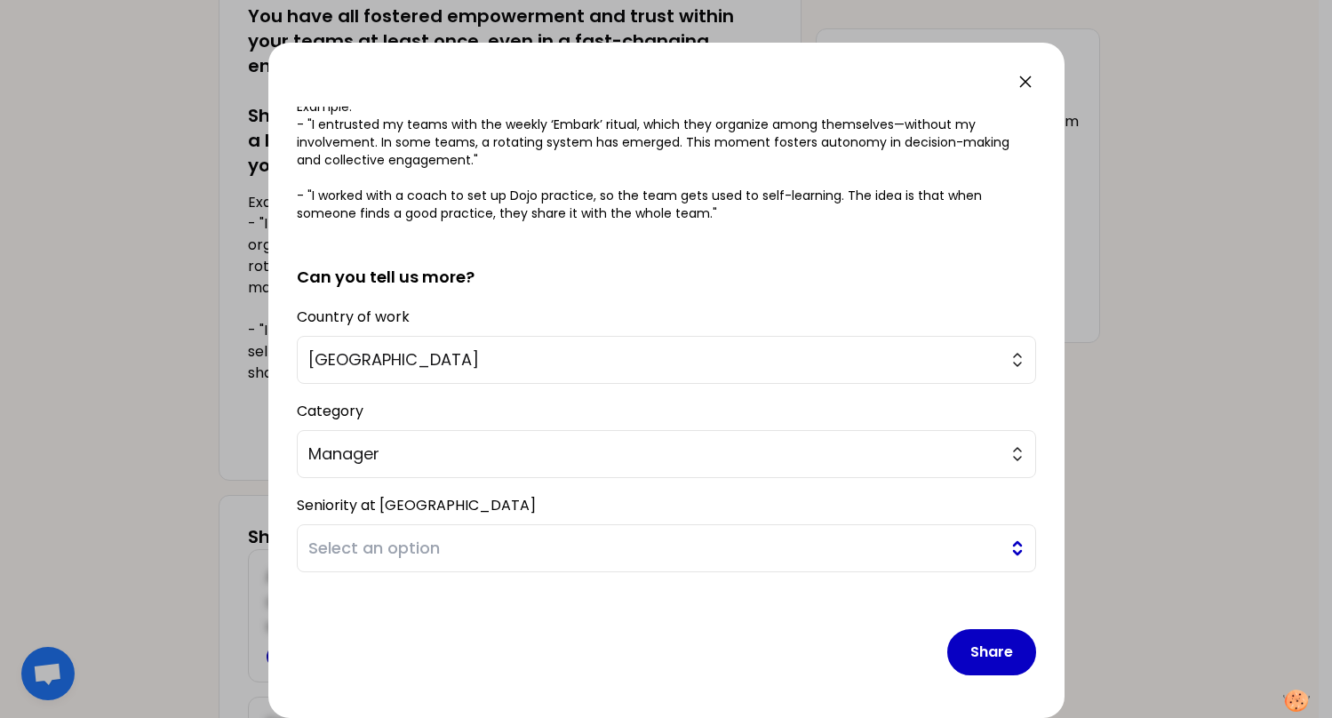
click at [604, 540] on span "Select an option" at bounding box center [653, 548] width 691 height 25
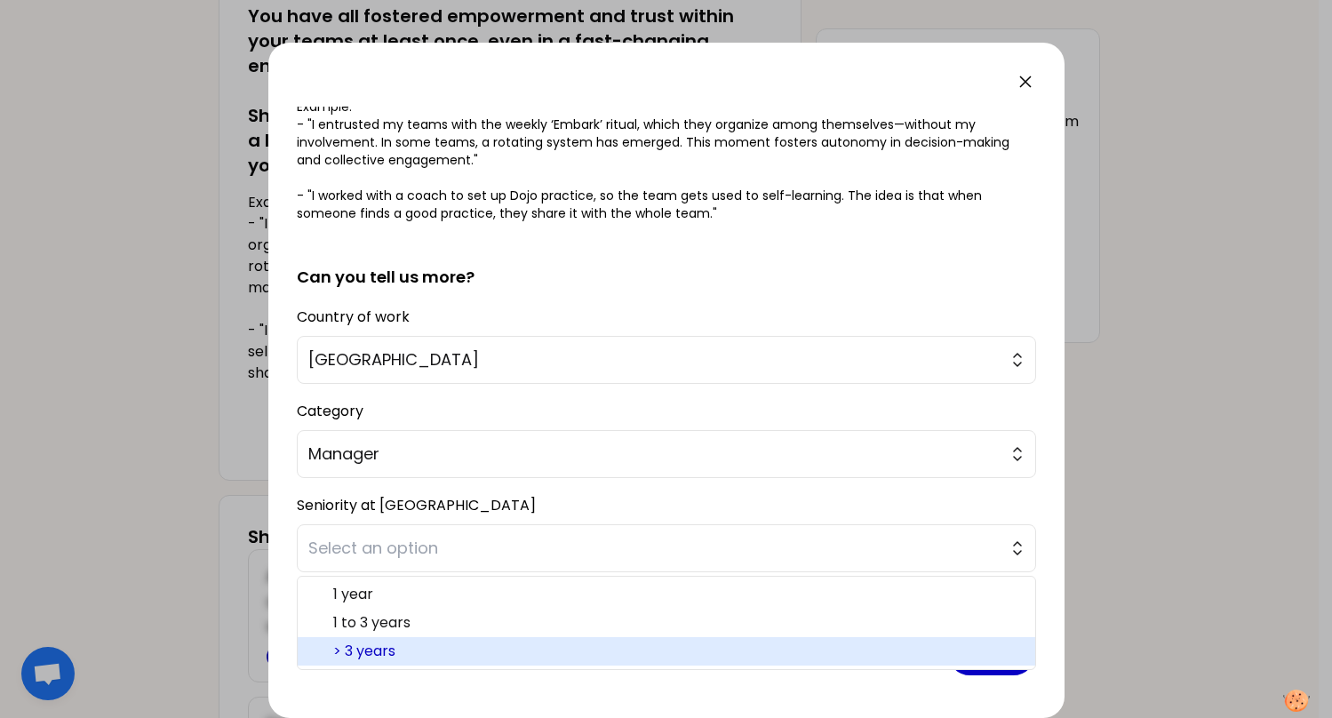
click at [539, 647] on span "> 3 years" at bounding box center [677, 651] width 688 height 21
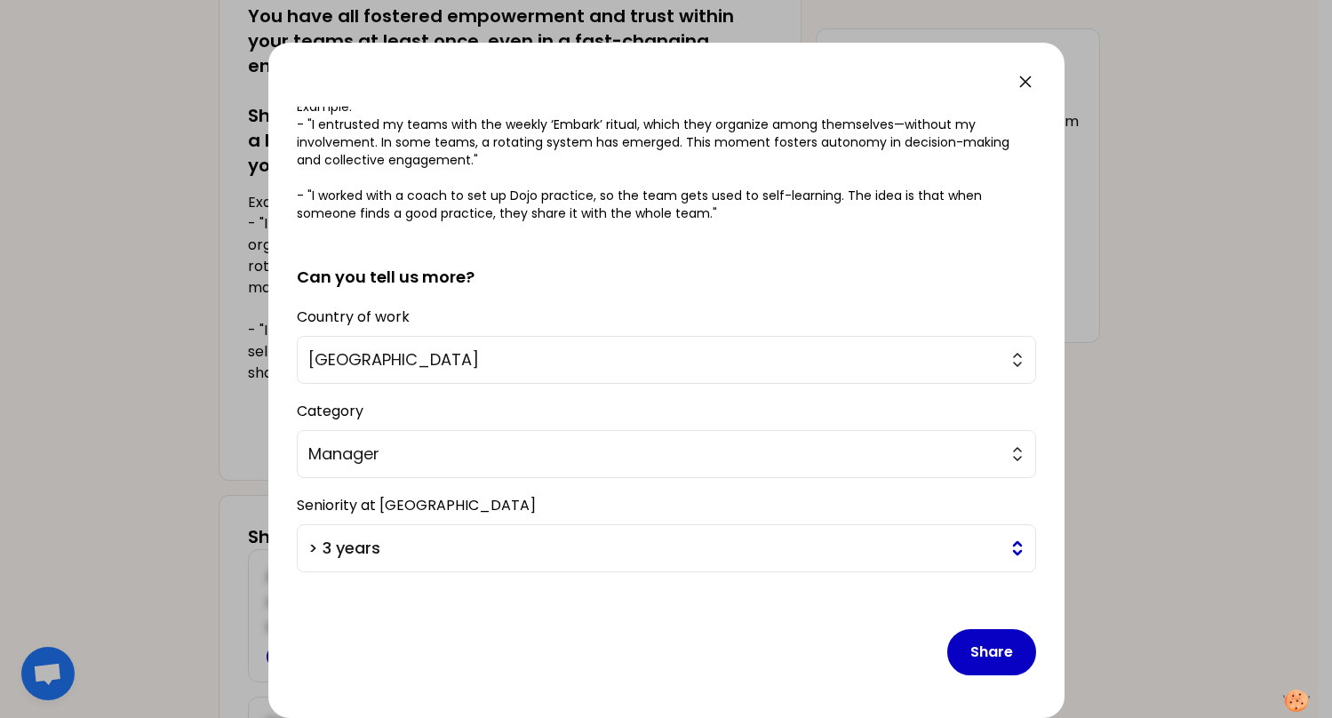
click at [593, 562] on button "> 3 years" at bounding box center [666, 548] width 739 height 48
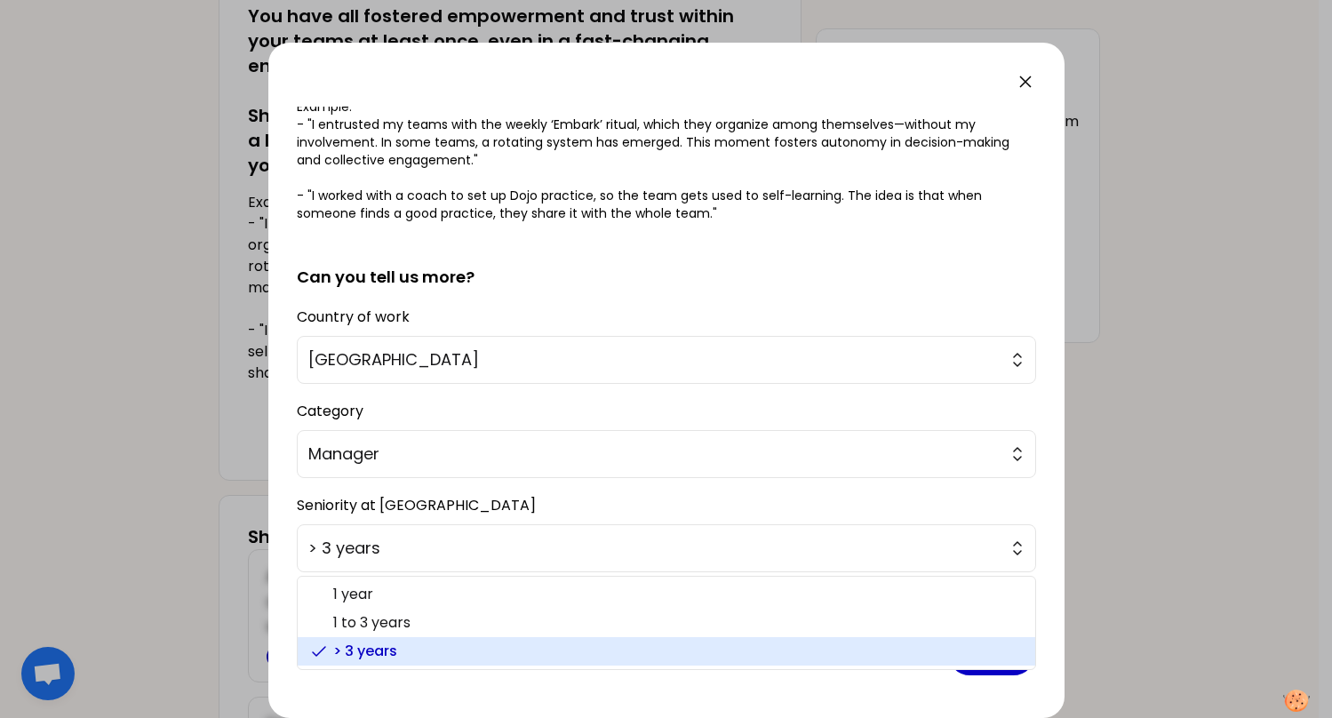
click at [545, 642] on span "> 3 years" at bounding box center [677, 651] width 688 height 21
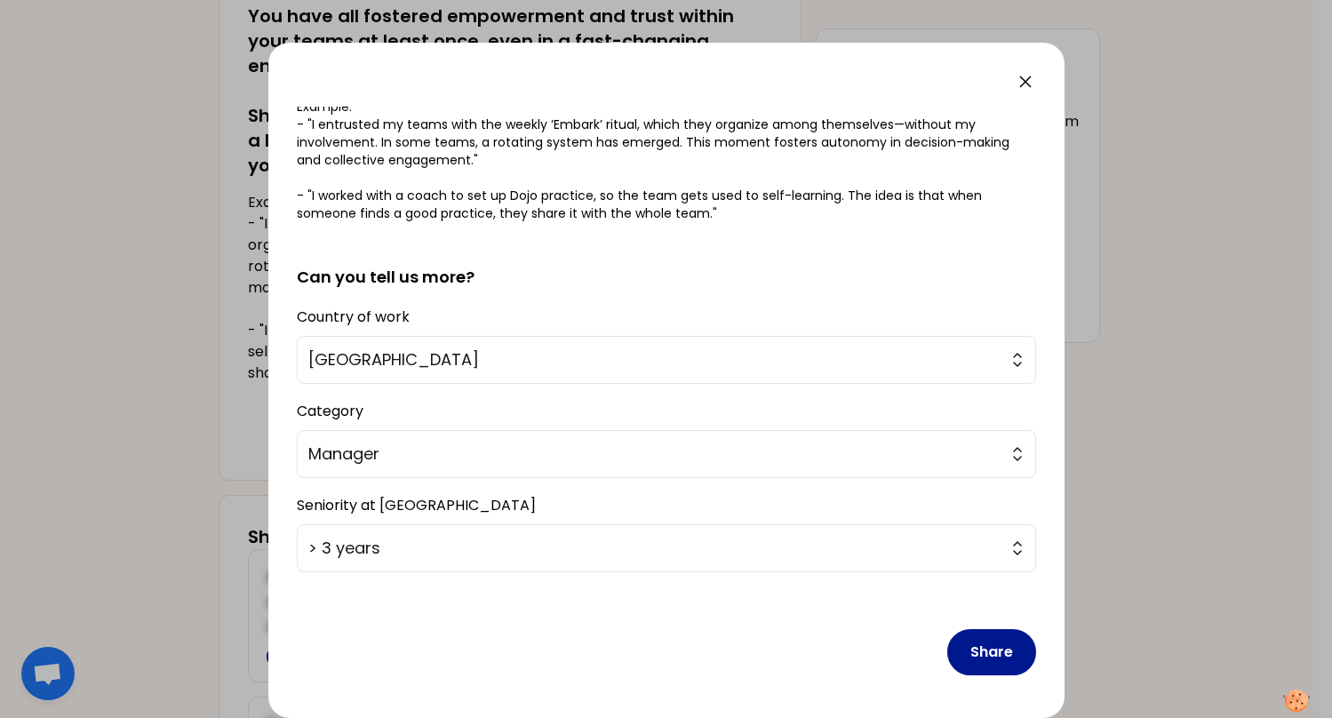
click at [968, 649] on button "Share" at bounding box center [991, 652] width 89 height 46
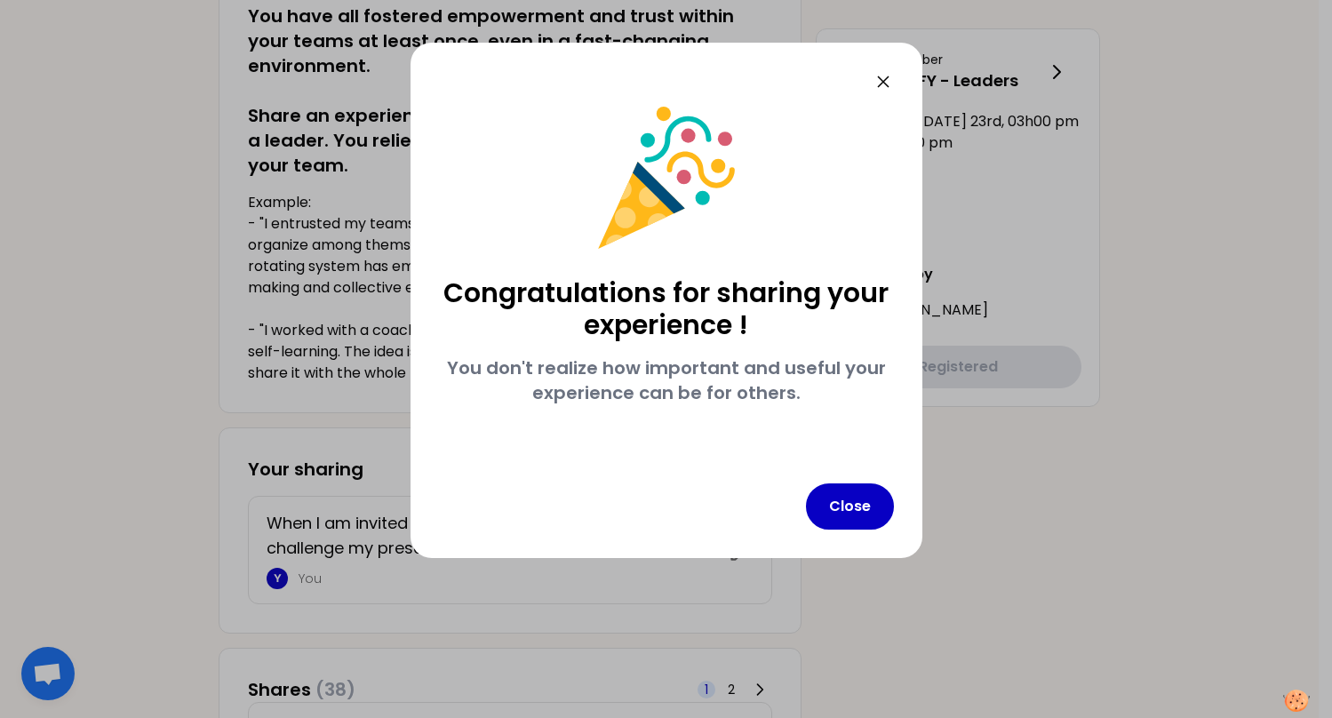
scroll to position [0, 0]
click at [820, 499] on button "Close" at bounding box center [850, 506] width 88 height 46
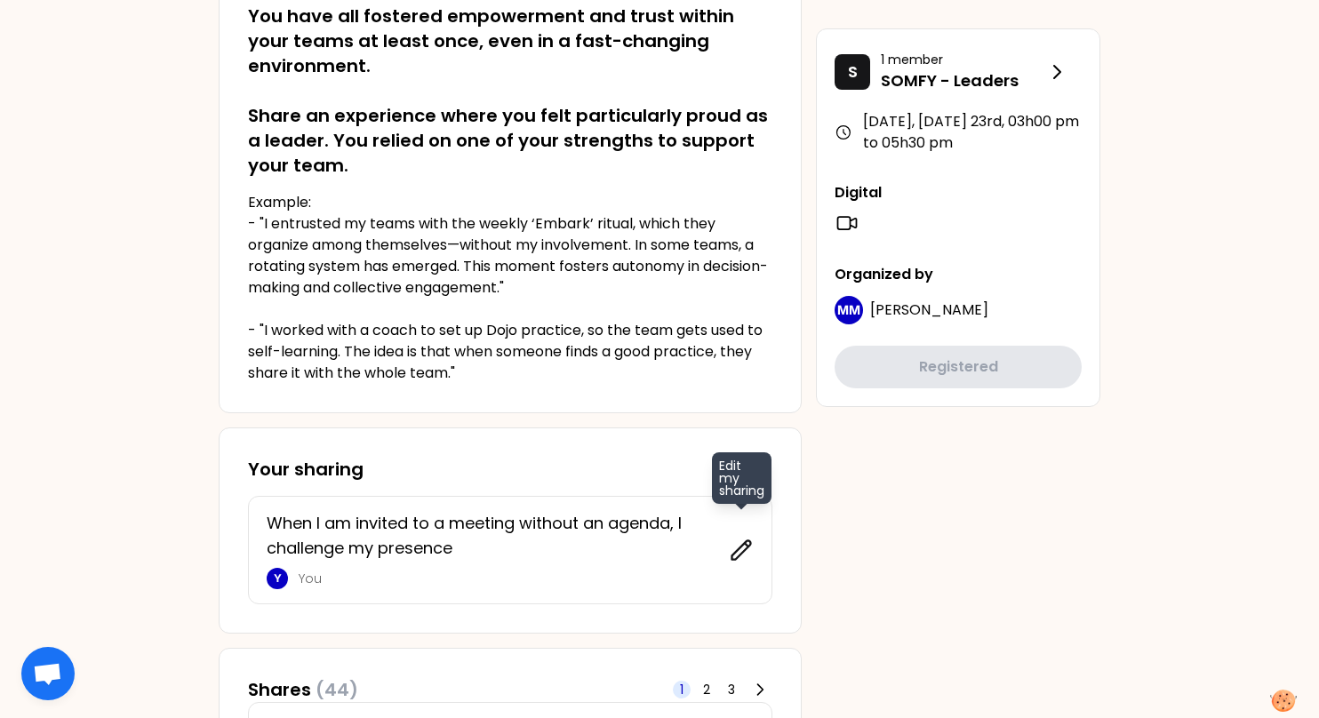
click at [737, 550] on icon at bounding box center [741, 549] width 19 height 19
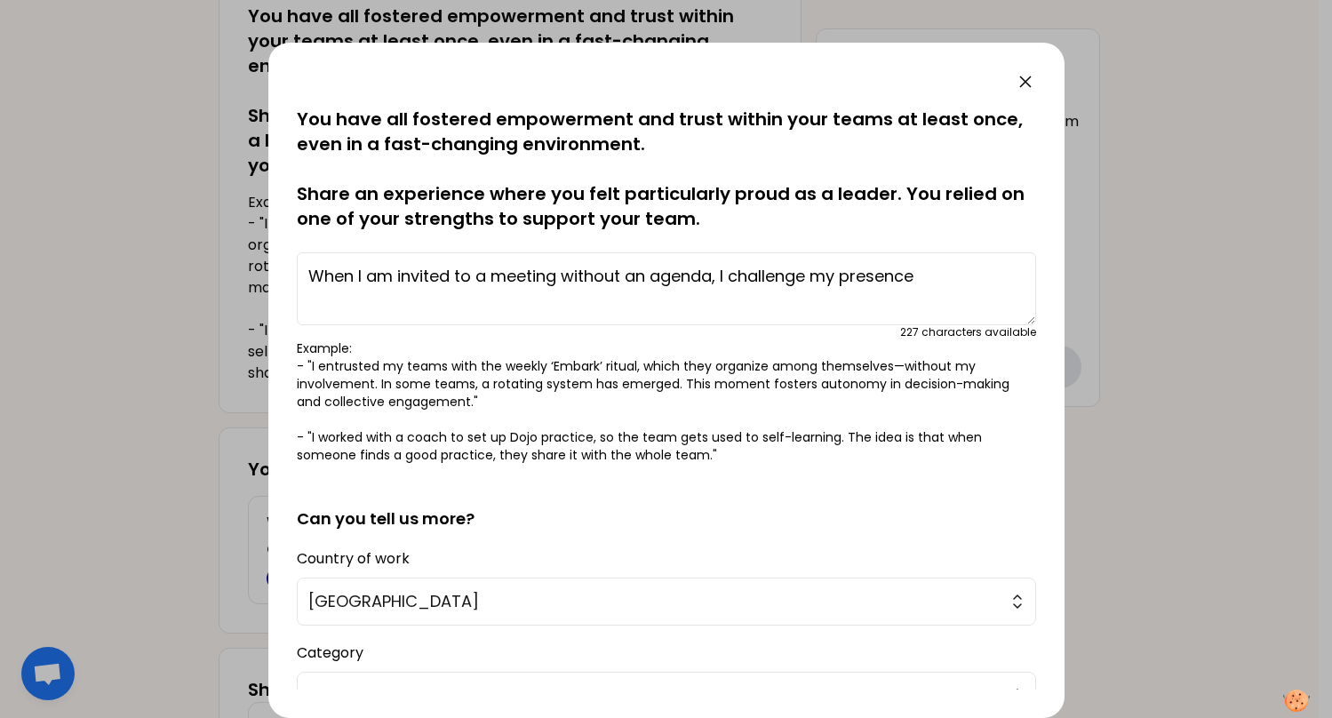
click at [947, 283] on textarea "When I am invited to a meeting without an agenda, I challenge my presence" at bounding box center [666, 288] width 739 height 73
paste textarea "The result: fewer requests when my employees can decide for themselves. They ar…"
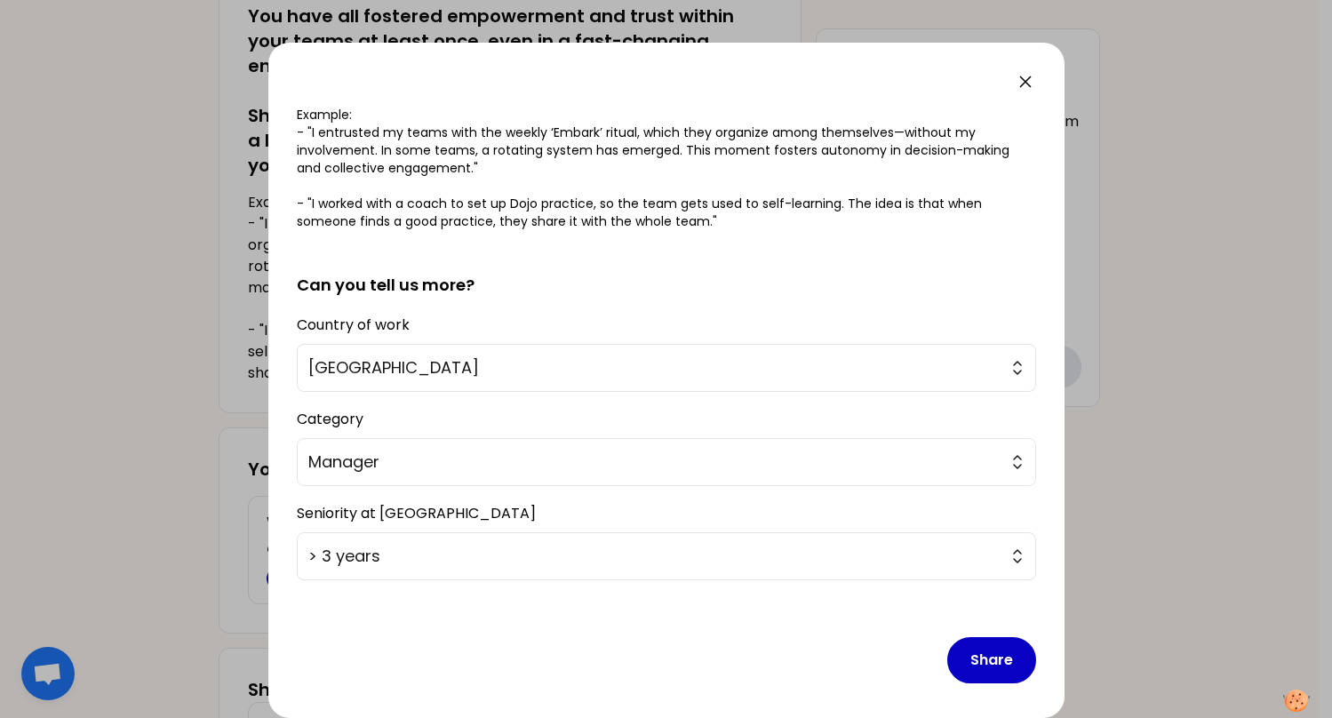
scroll to position [235, 0]
type textarea "When I am invited to a meeting without an agenda, I challenge my presence. The …"
click at [1006, 668] on button "Share" at bounding box center [991, 659] width 89 height 46
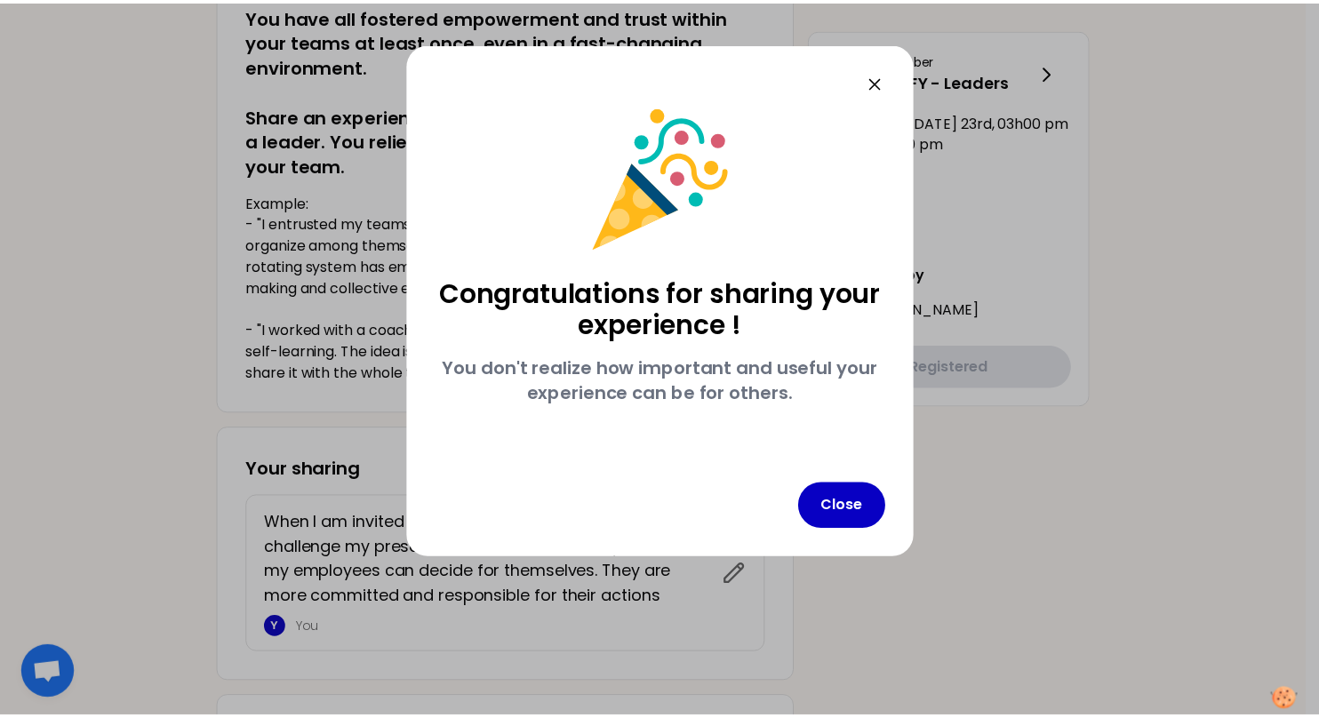
scroll to position [0, 0]
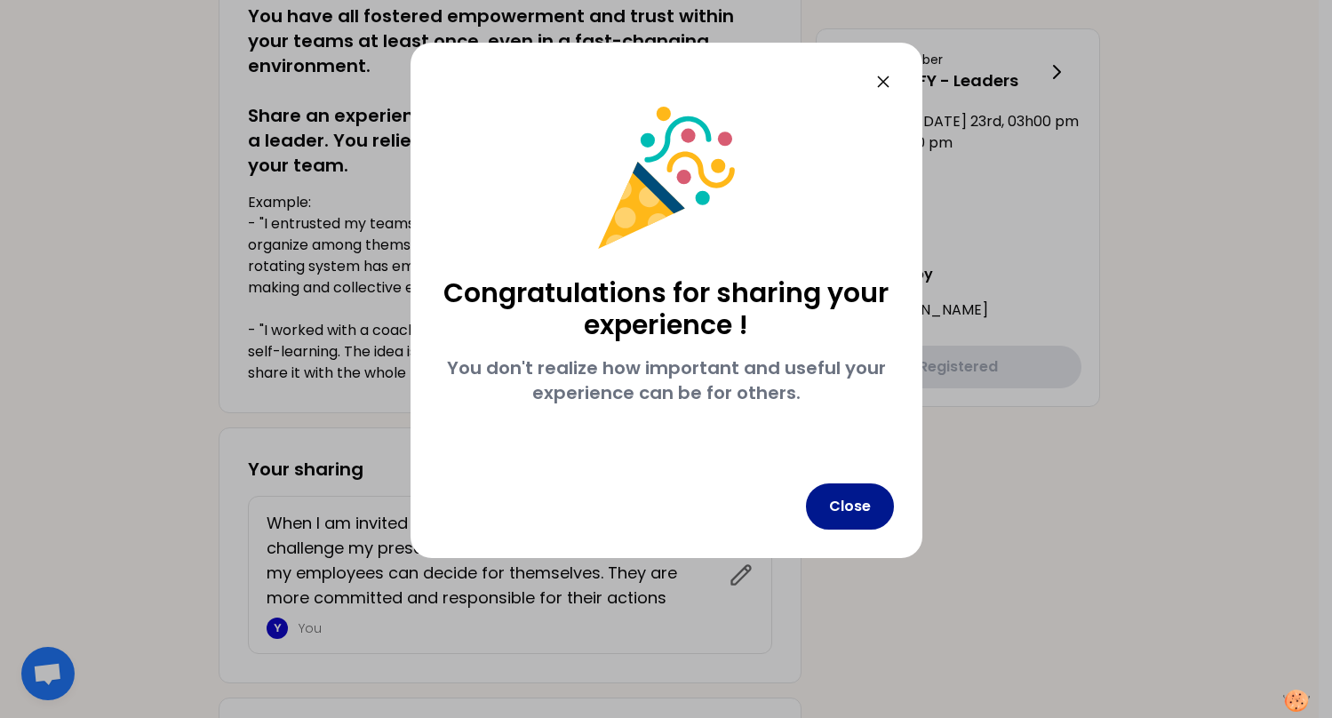
click at [849, 515] on button "Close" at bounding box center [850, 506] width 88 height 46
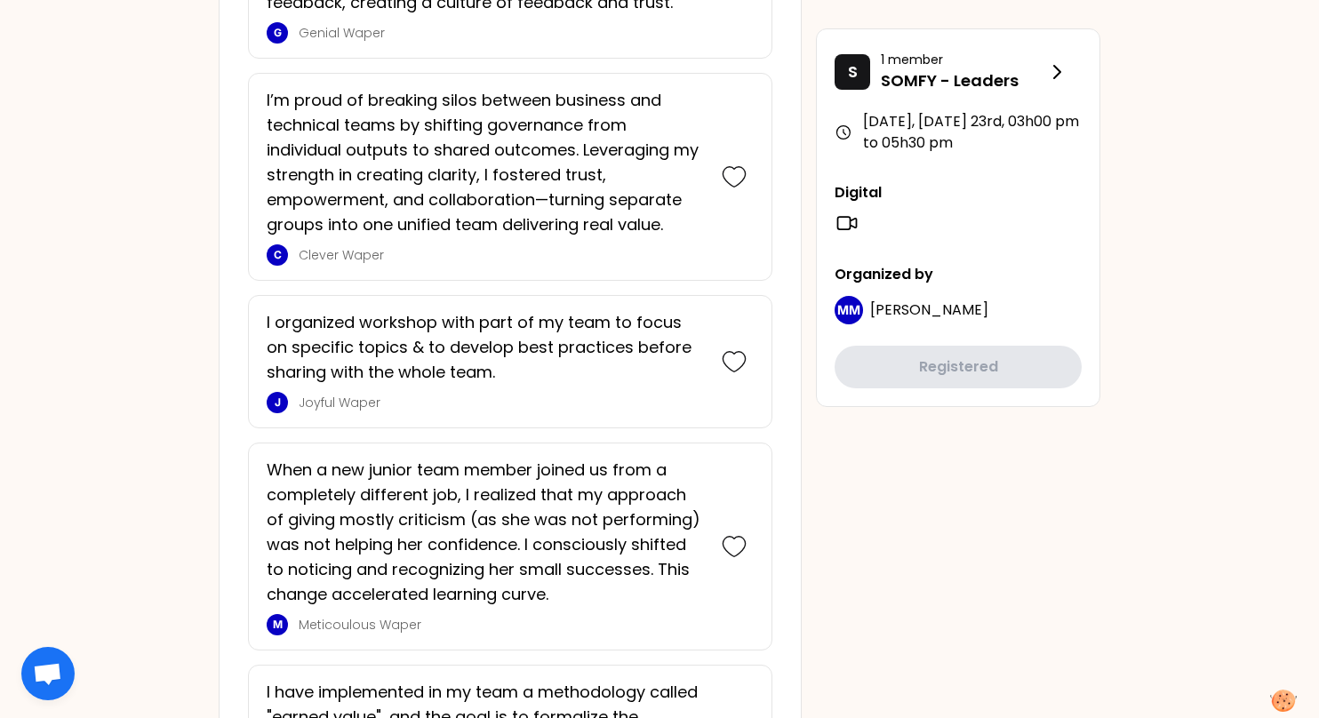
scroll to position [1066, 0]
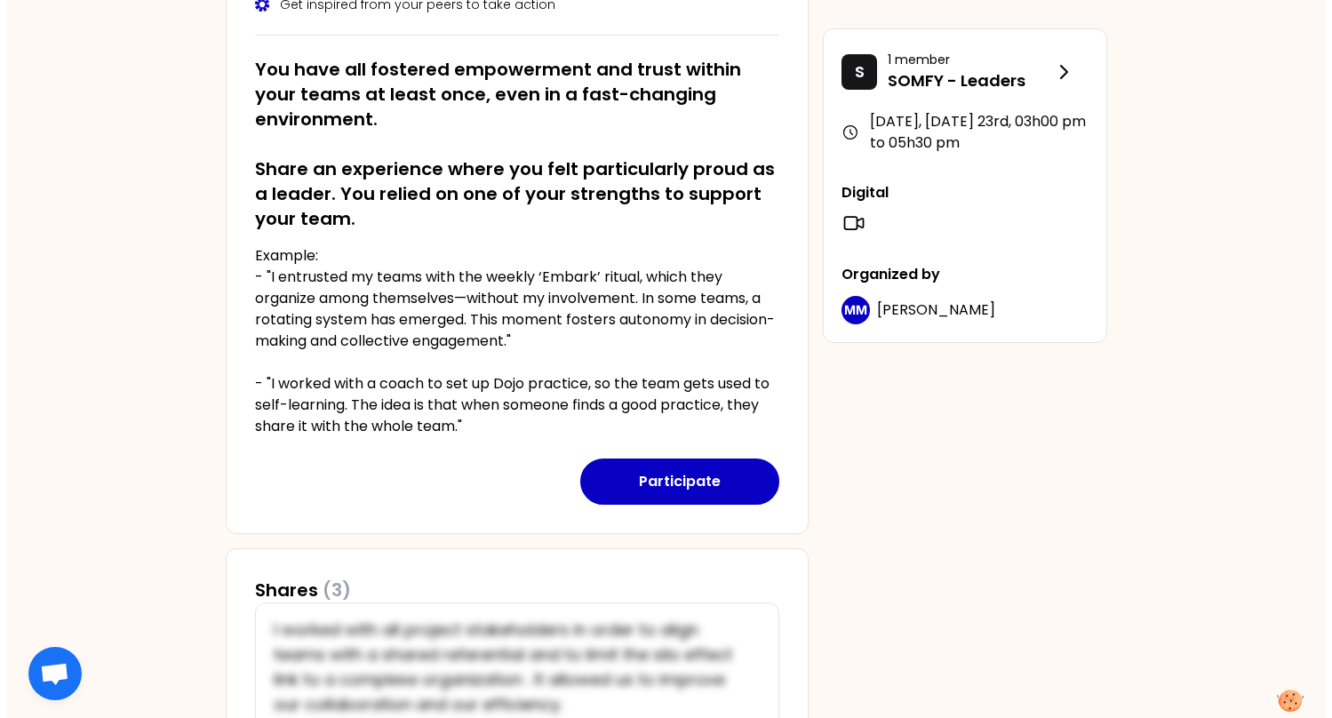
scroll to position [355, 0]
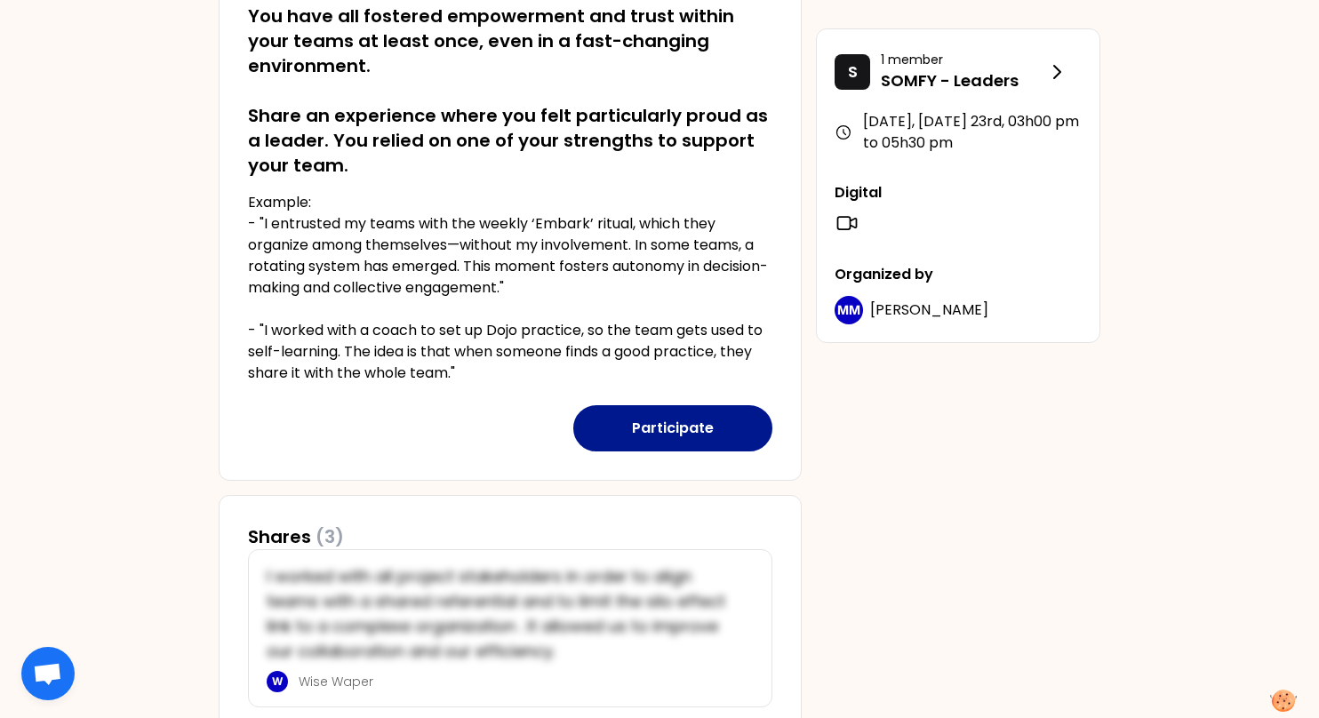
click at [668, 439] on button "Participate" at bounding box center [672, 428] width 199 height 46
